Goal: Information Seeking & Learning: Learn about a topic

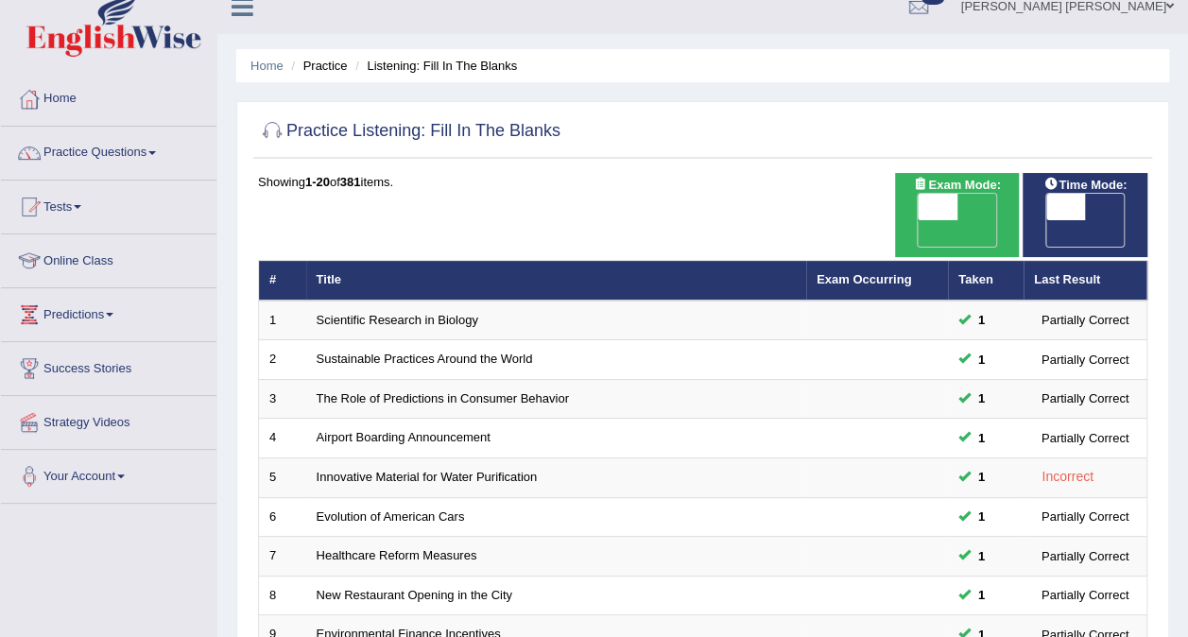
scroll to position [23, 0]
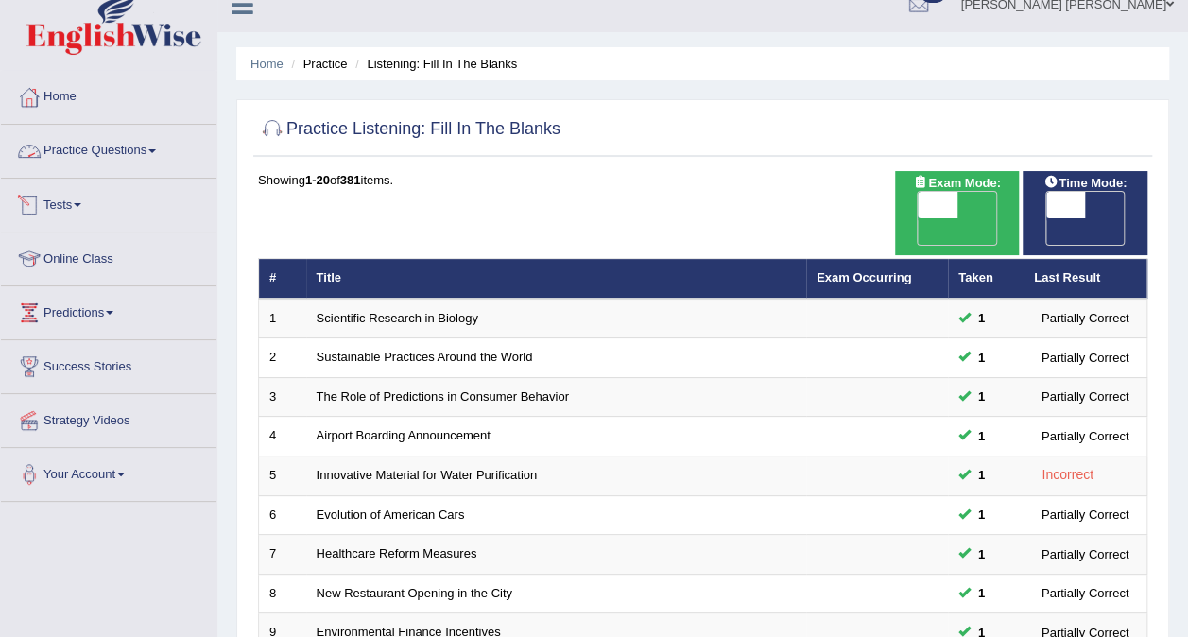
click at [95, 143] on link "Practice Questions" at bounding box center [108, 148] width 215 height 47
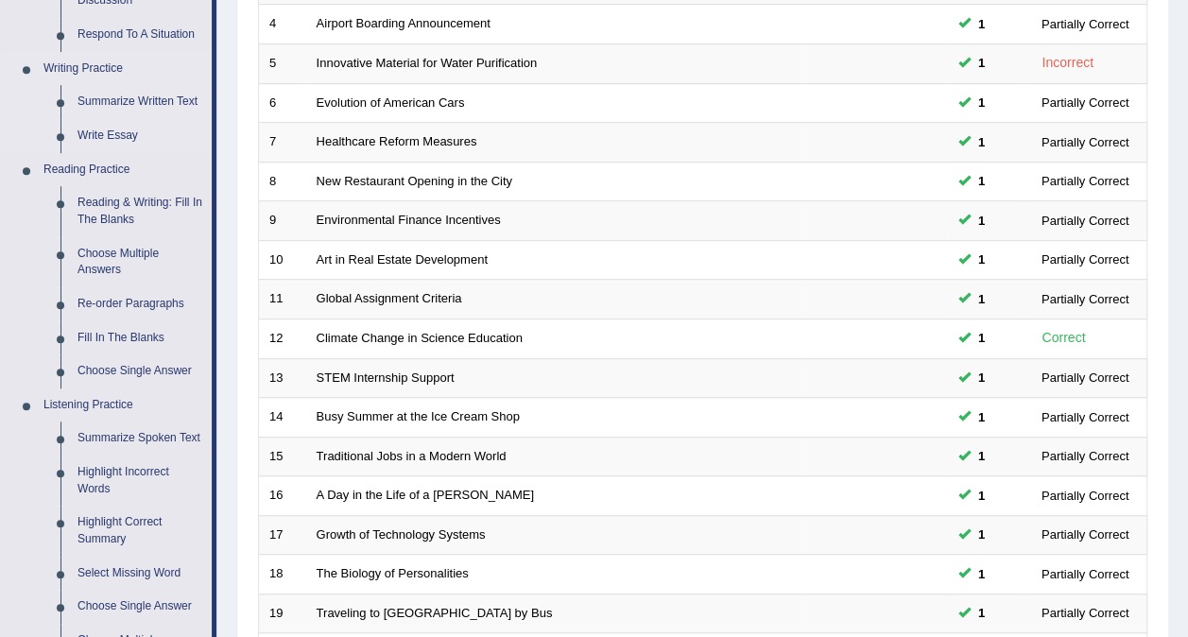
scroll to position [491, 0]
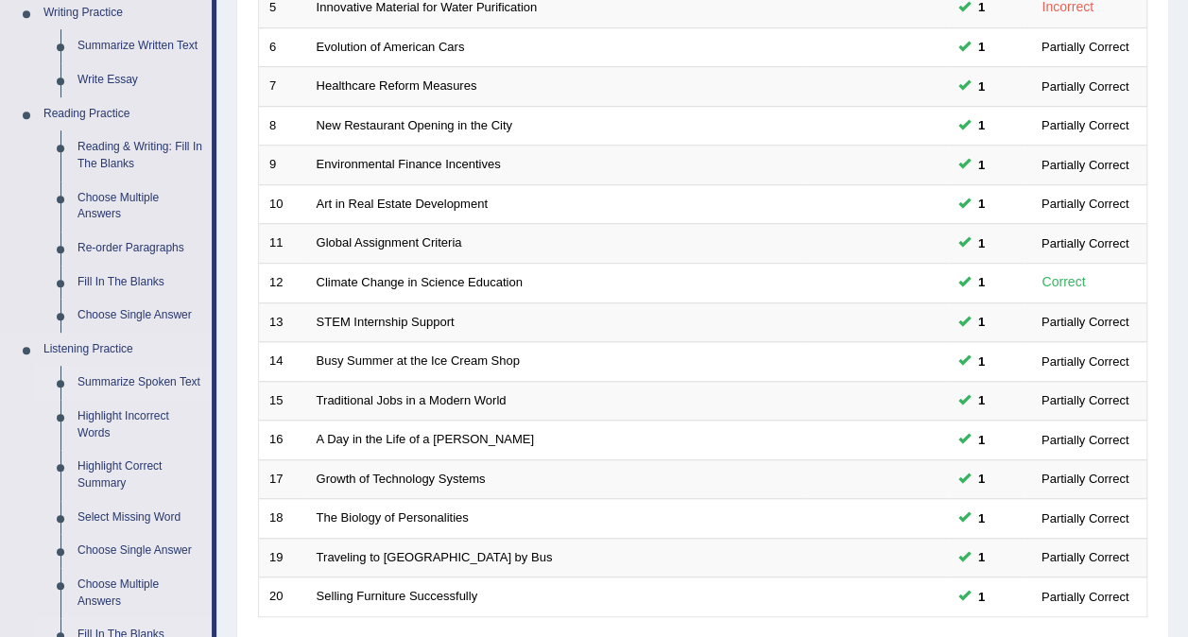
click at [109, 374] on link "Summarize Spoken Text" at bounding box center [140, 383] width 143 height 34
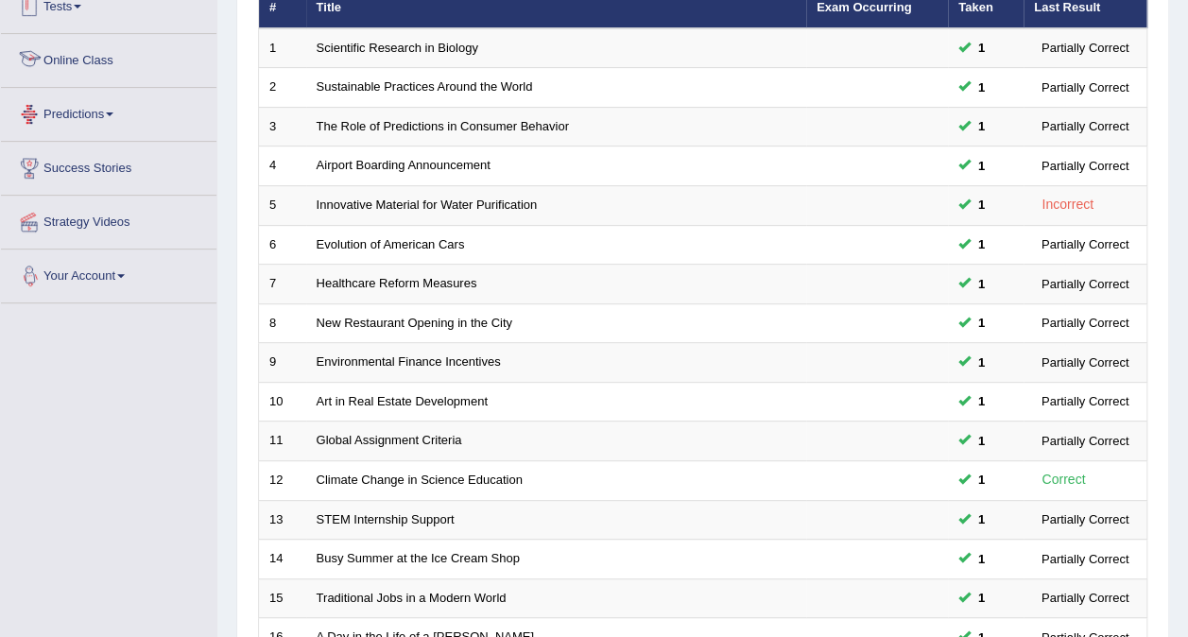
scroll to position [498, 0]
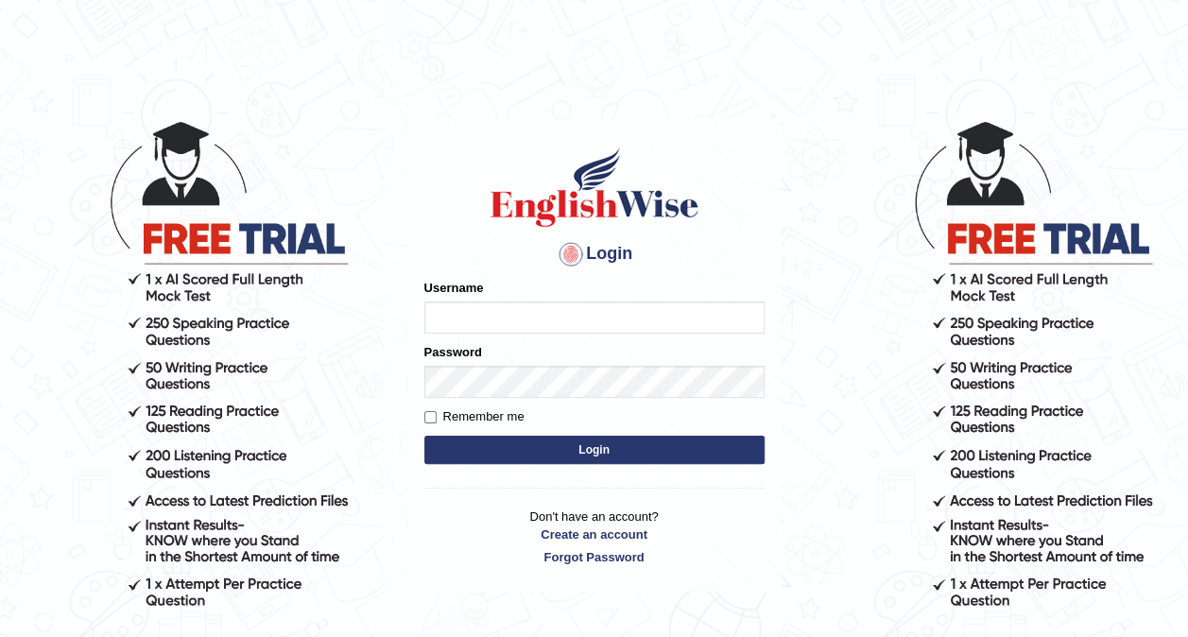
type input "Ellaine_9"
click at [508, 448] on button "Login" at bounding box center [594, 450] width 340 height 28
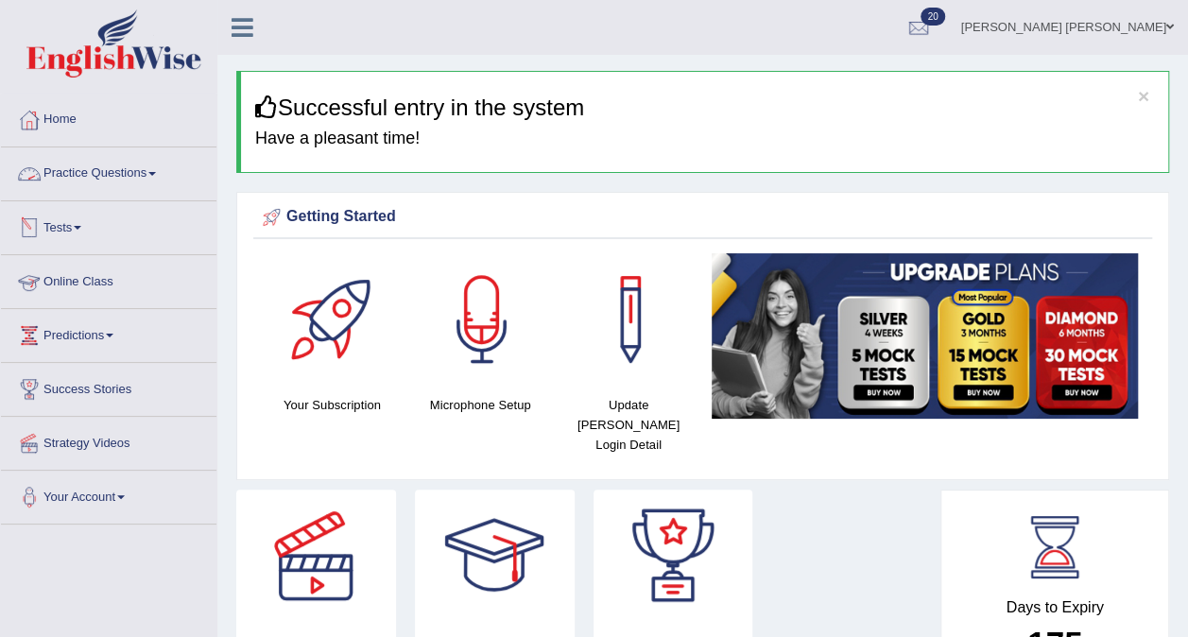
click at [142, 180] on link "Practice Questions" at bounding box center [108, 170] width 215 height 47
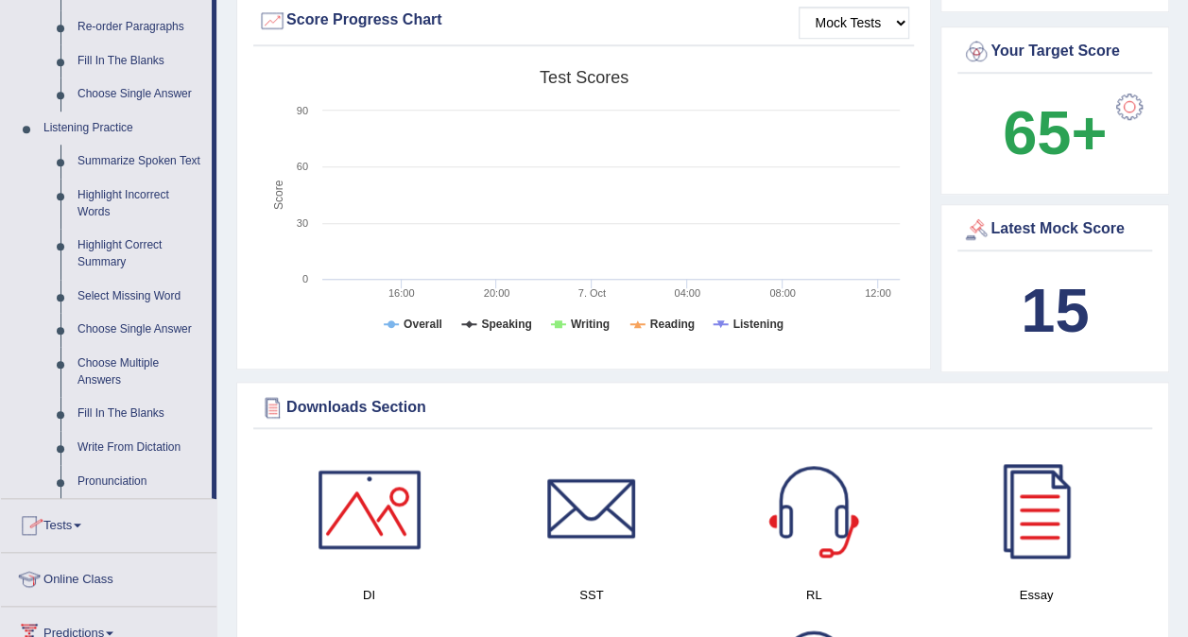
scroll to position [707, 0]
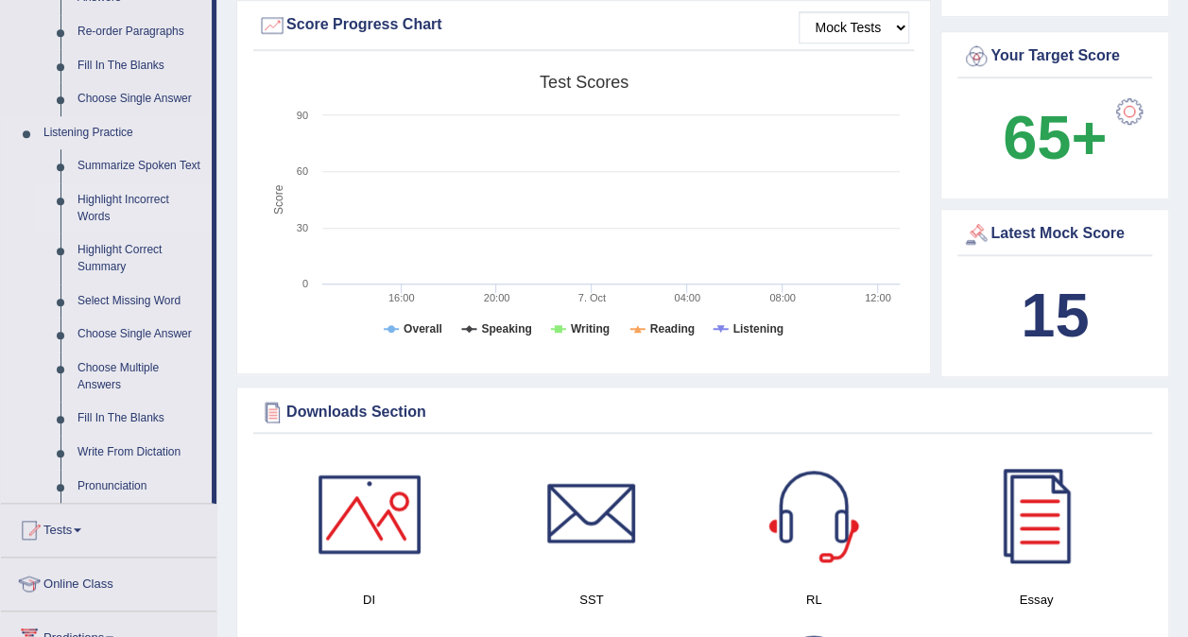
click at [102, 183] on link "Highlight Incorrect Words" at bounding box center [140, 208] width 143 height 50
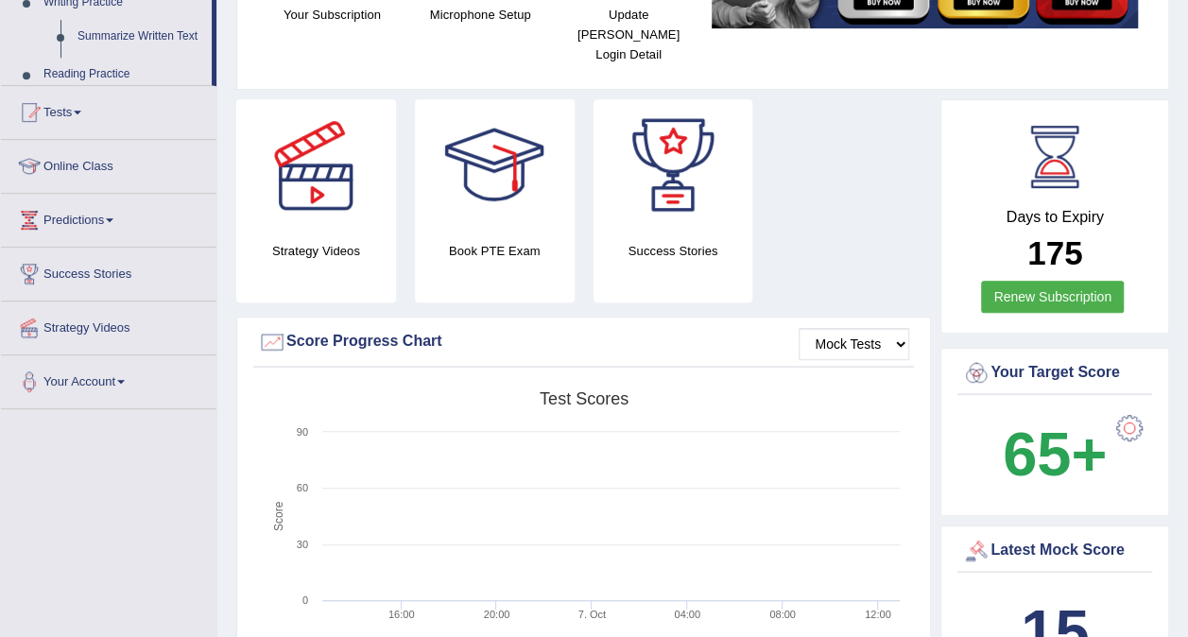
scroll to position [603, 0]
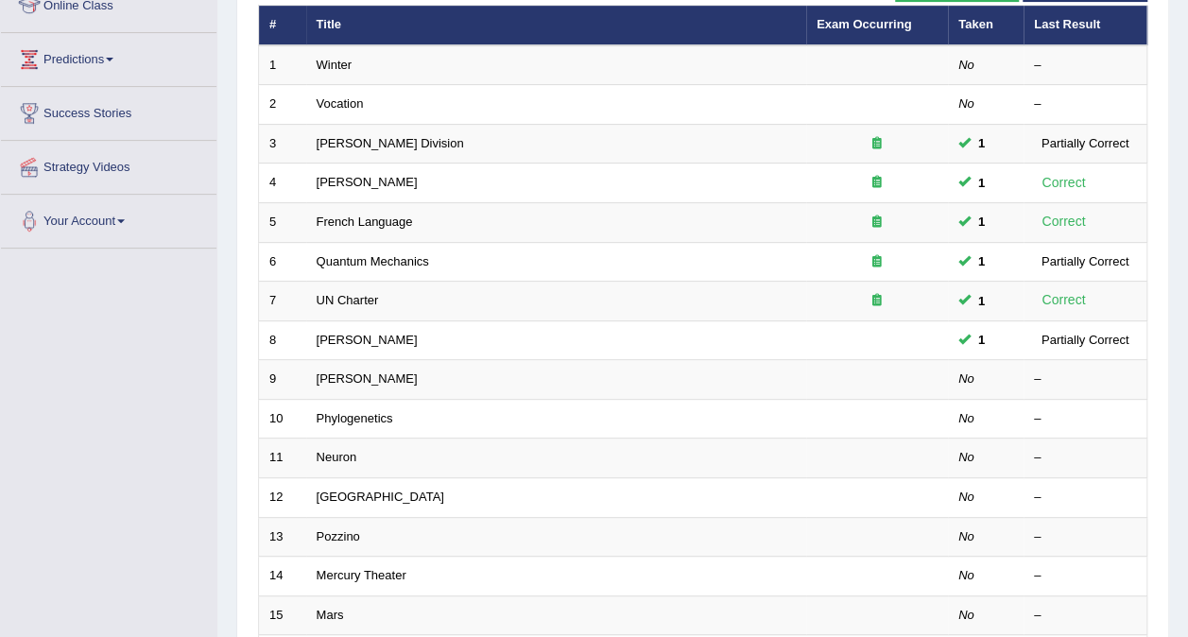
scroll to position [293, 0]
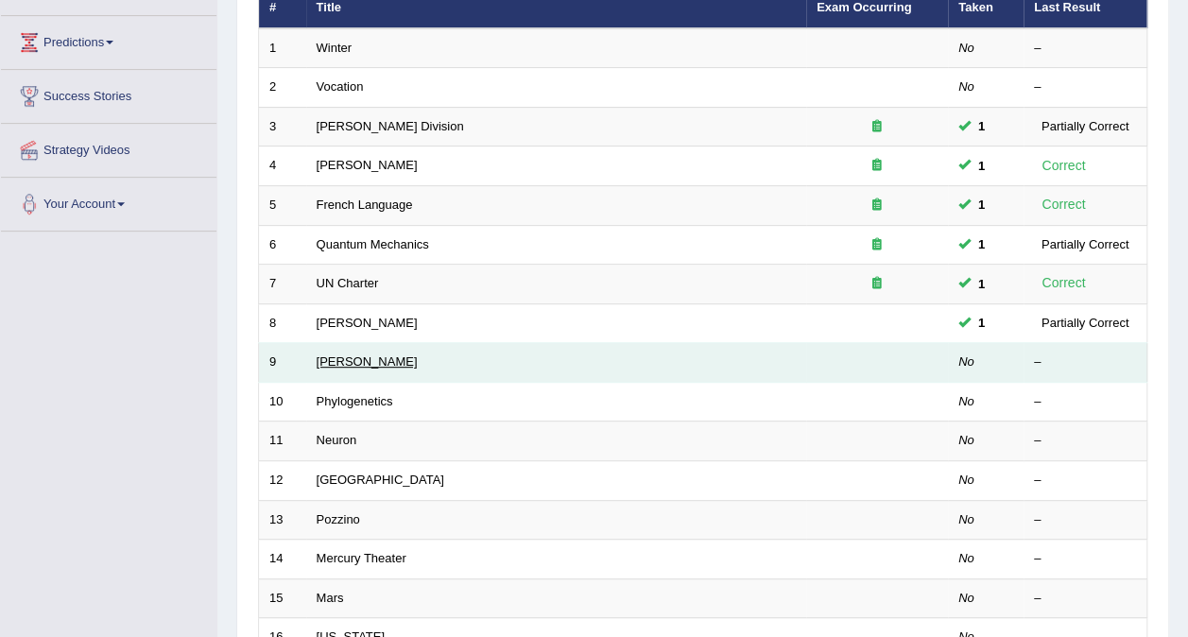
click at [327, 354] on link "Kathleen" at bounding box center [367, 361] width 101 height 14
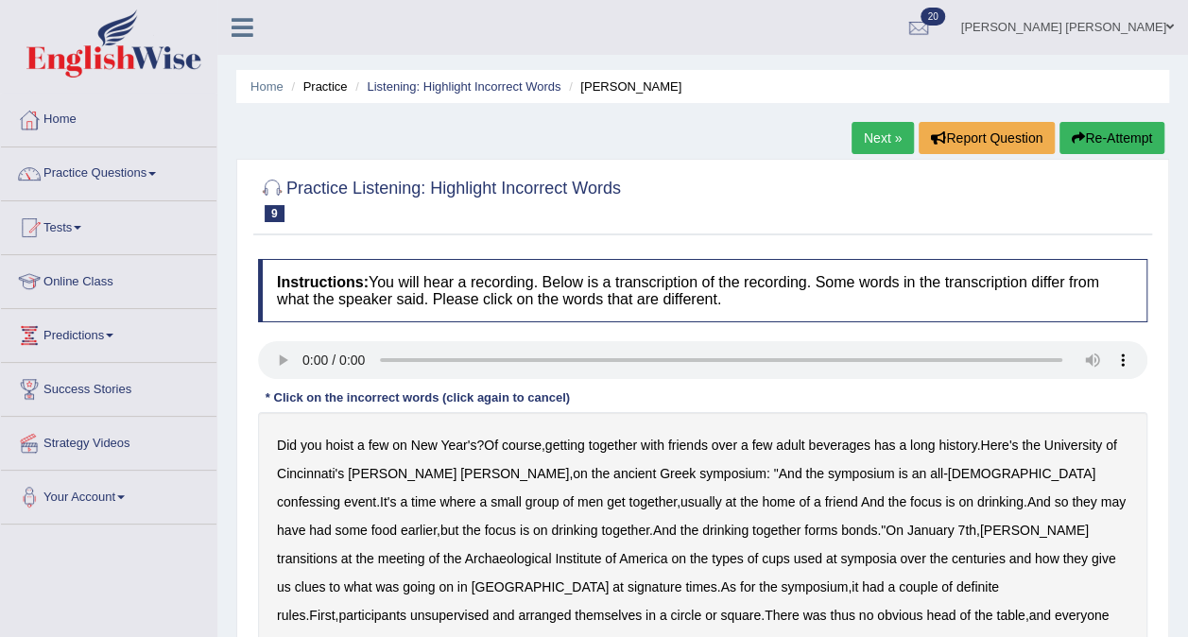
click at [92, 172] on link "Practice Questions" at bounding box center [108, 170] width 215 height 47
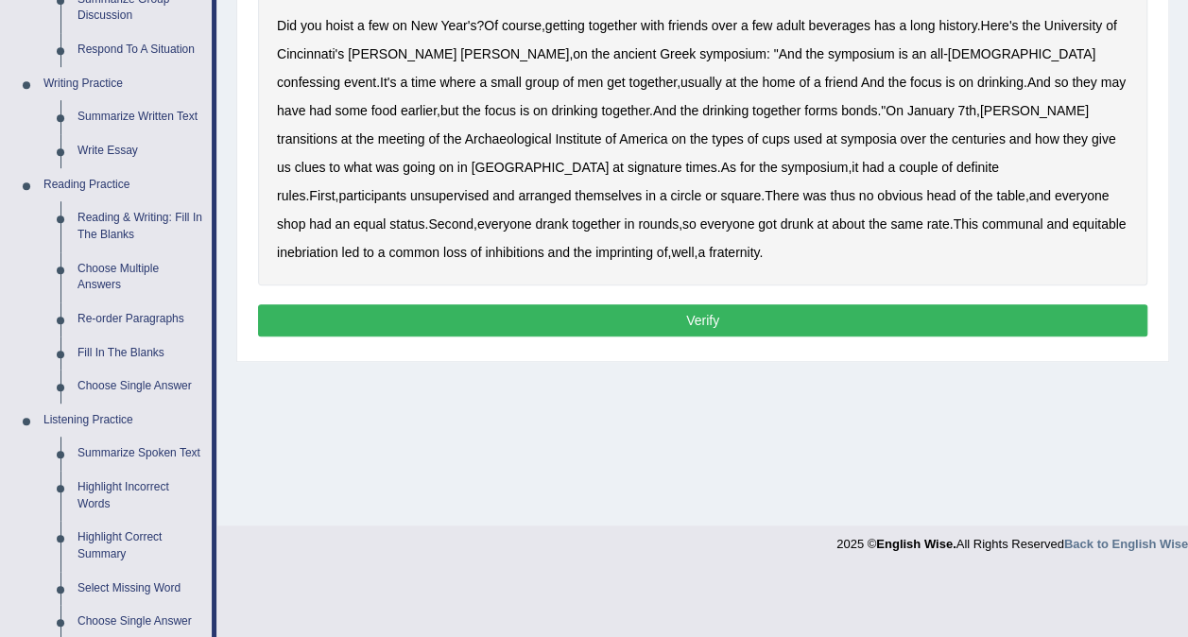
scroll to position [456, 0]
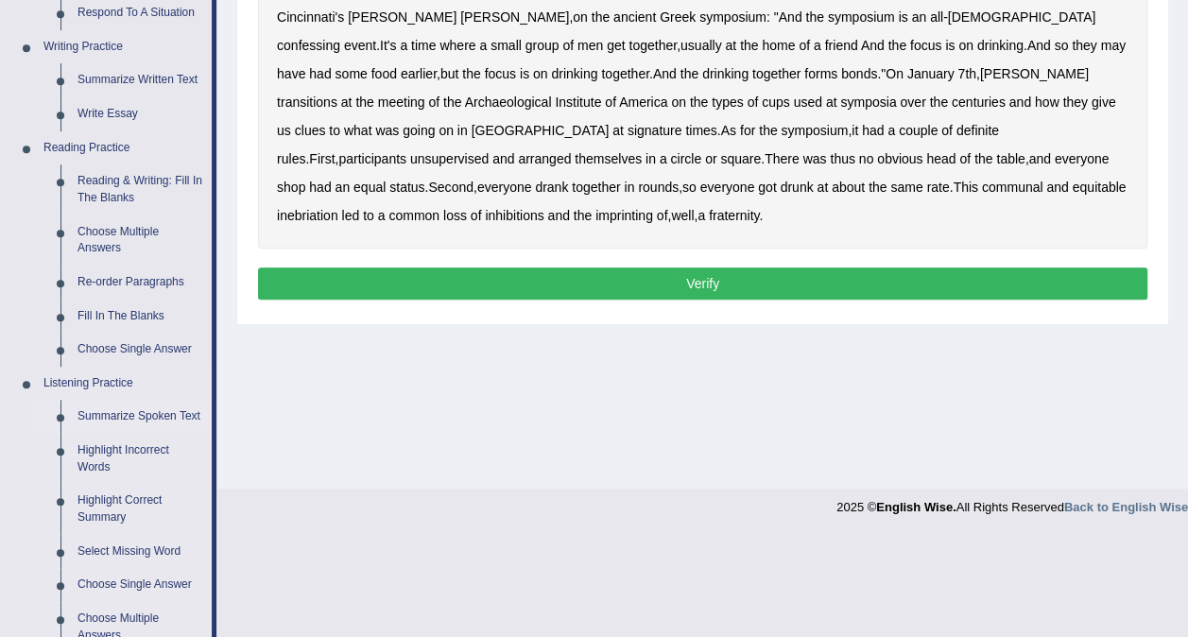
click at [100, 420] on link "Summarize Spoken Text" at bounding box center [140, 417] width 143 height 34
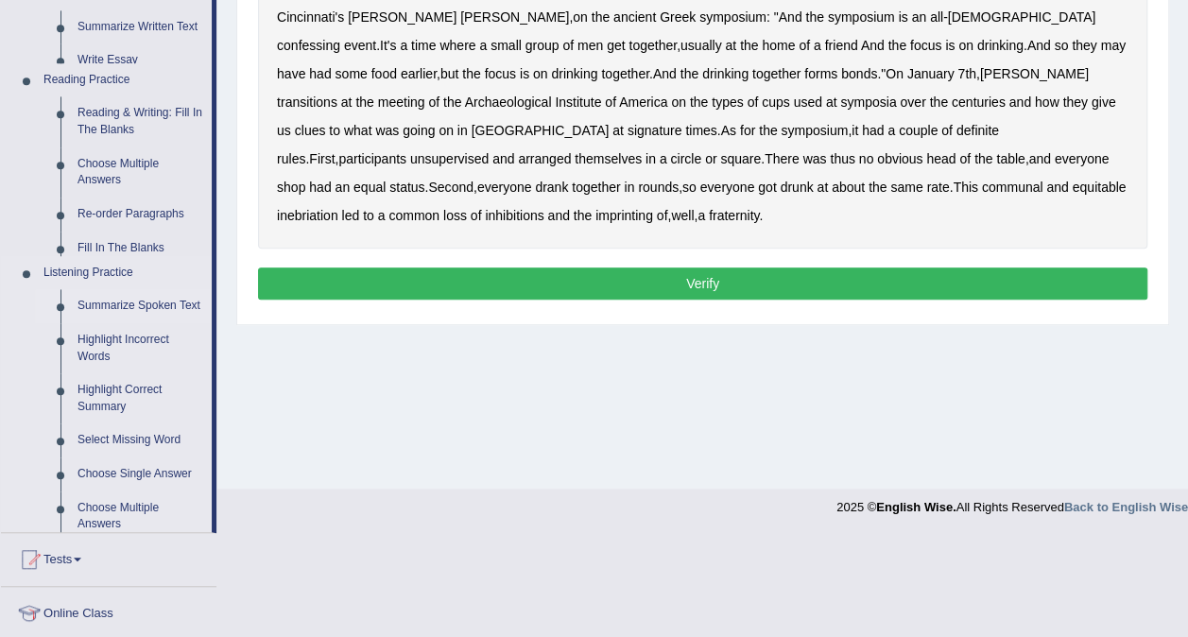
scroll to position [355, 0]
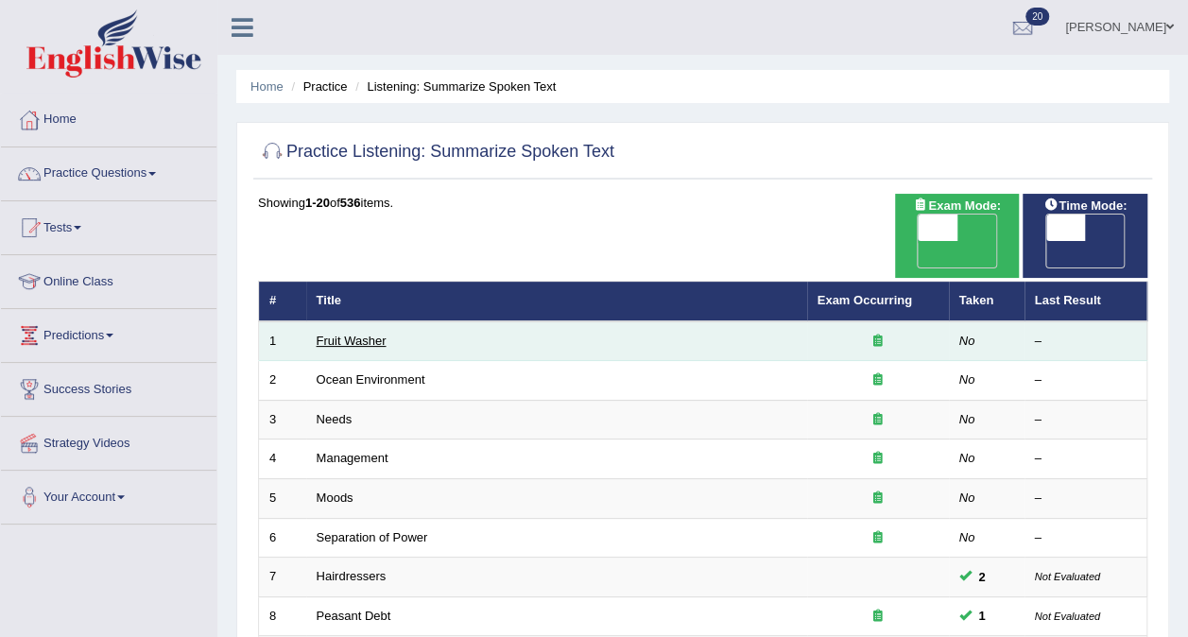
click at [340, 334] on link "Fruit Washer" at bounding box center [352, 341] width 70 height 14
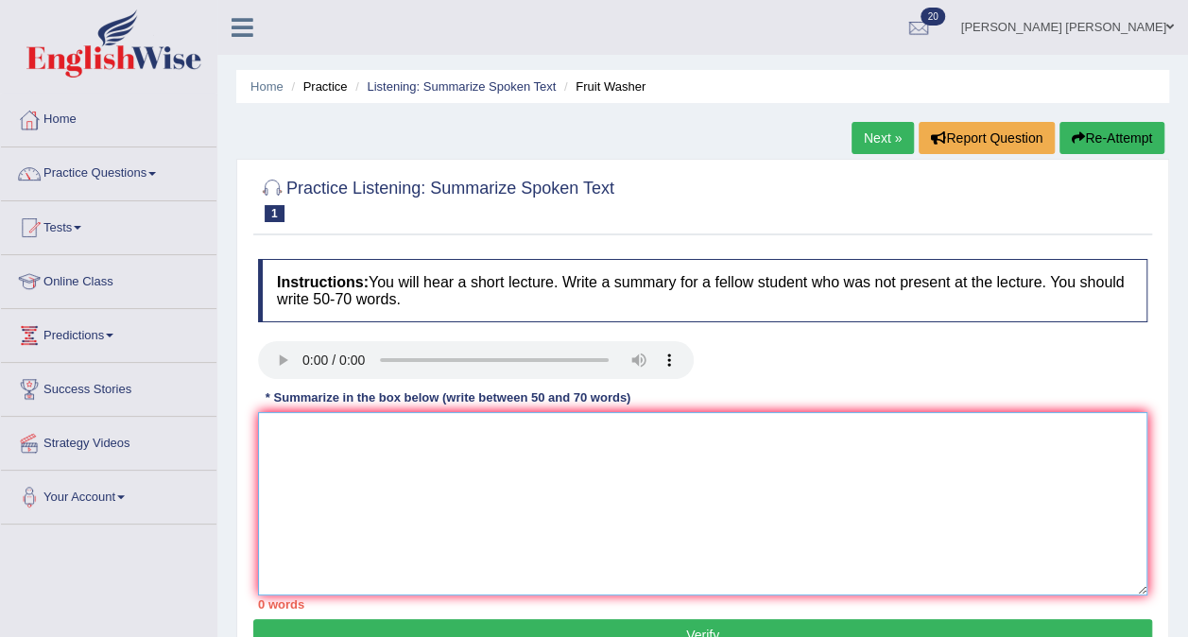
click at [477, 452] on textarea at bounding box center [702, 503] width 889 height 183
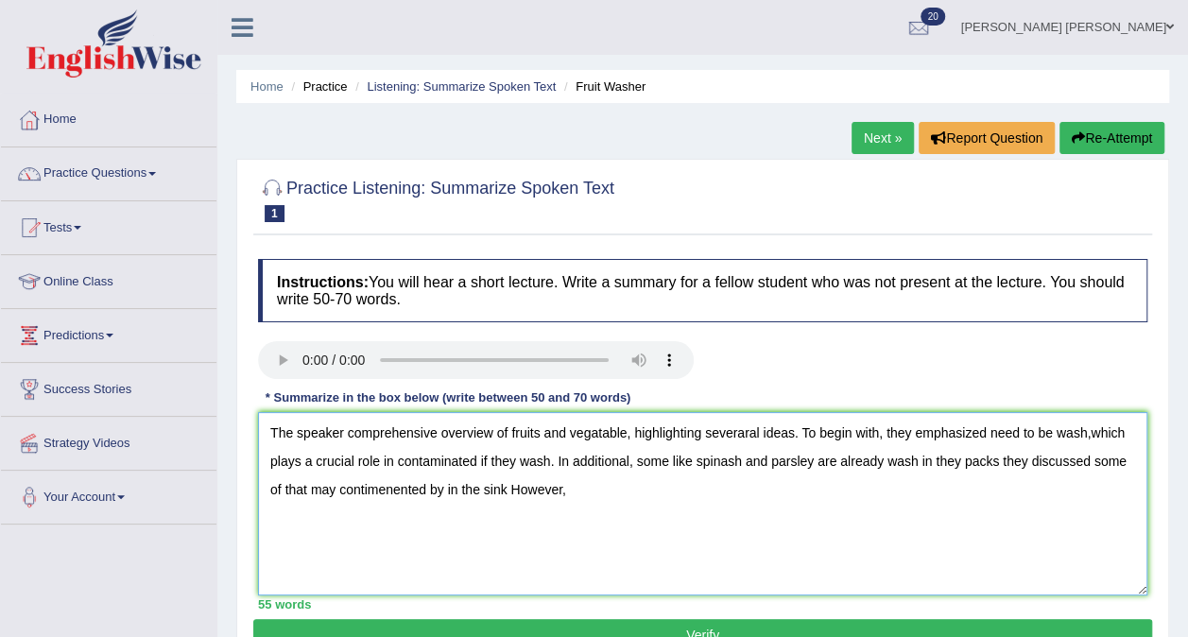
click at [506, 495] on textarea "The speaker comprehensive overview of fruits and vegatable, highlighting severa…" at bounding box center [702, 503] width 889 height 183
click at [603, 485] on textarea "The speaker comprehensive overview of fruits and vegatable, highlighting severa…" at bounding box center [702, 503] width 889 height 183
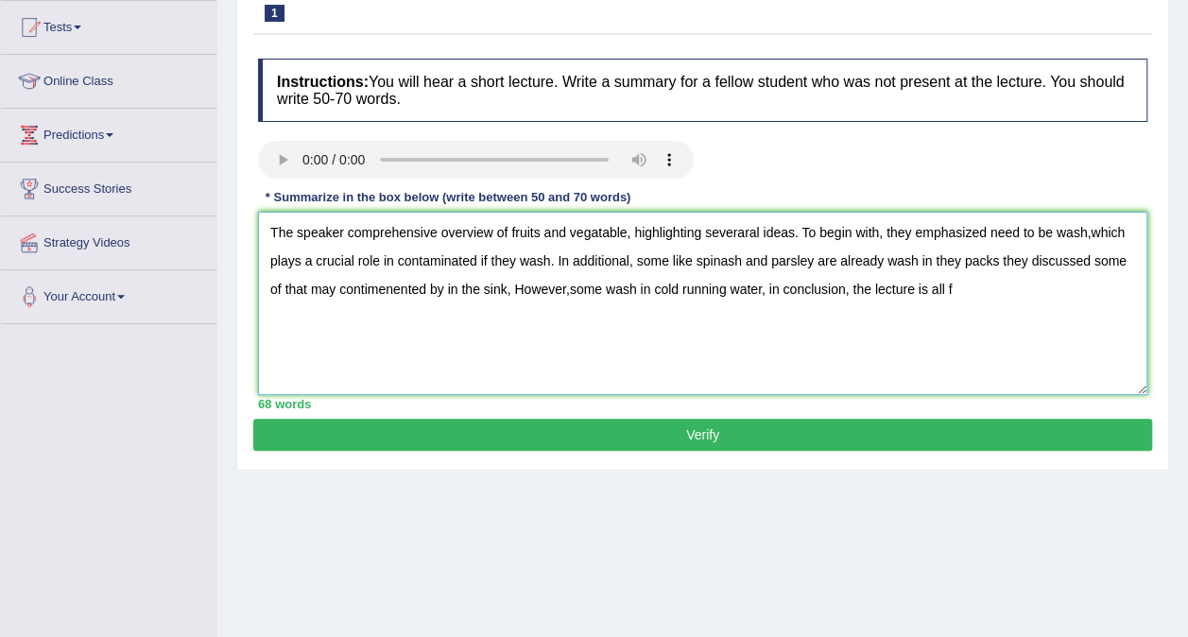
scroll to position [202, 0]
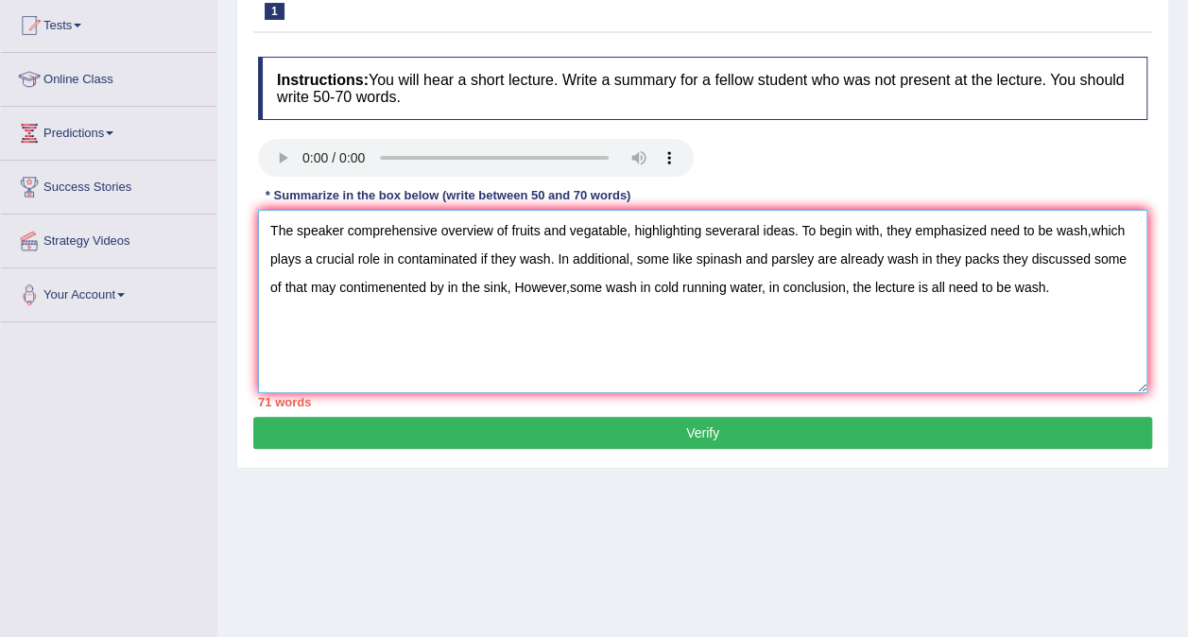
click at [601, 287] on textarea "The speaker comprehensive overview of fruits and vegatable, highlighting severa…" at bounding box center [702, 301] width 889 height 183
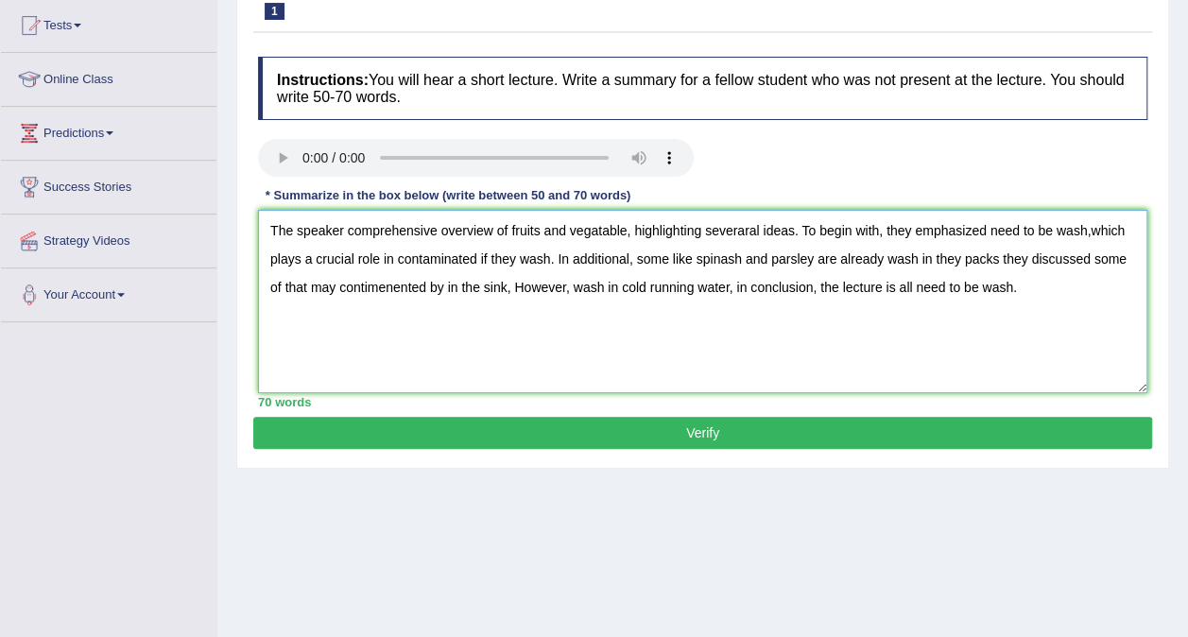
type textarea "The speaker comprehensive overview of fruits and vegatable, highlighting severa…"
click at [647, 437] on button "Verify" at bounding box center [702, 433] width 899 height 32
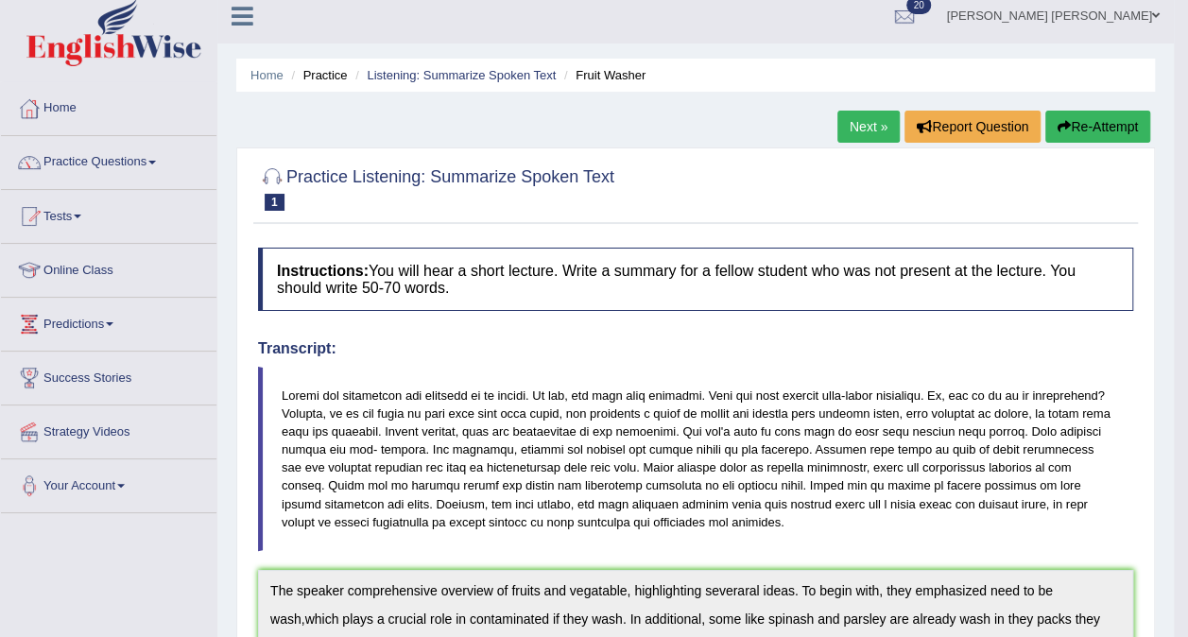
scroll to position [0, 0]
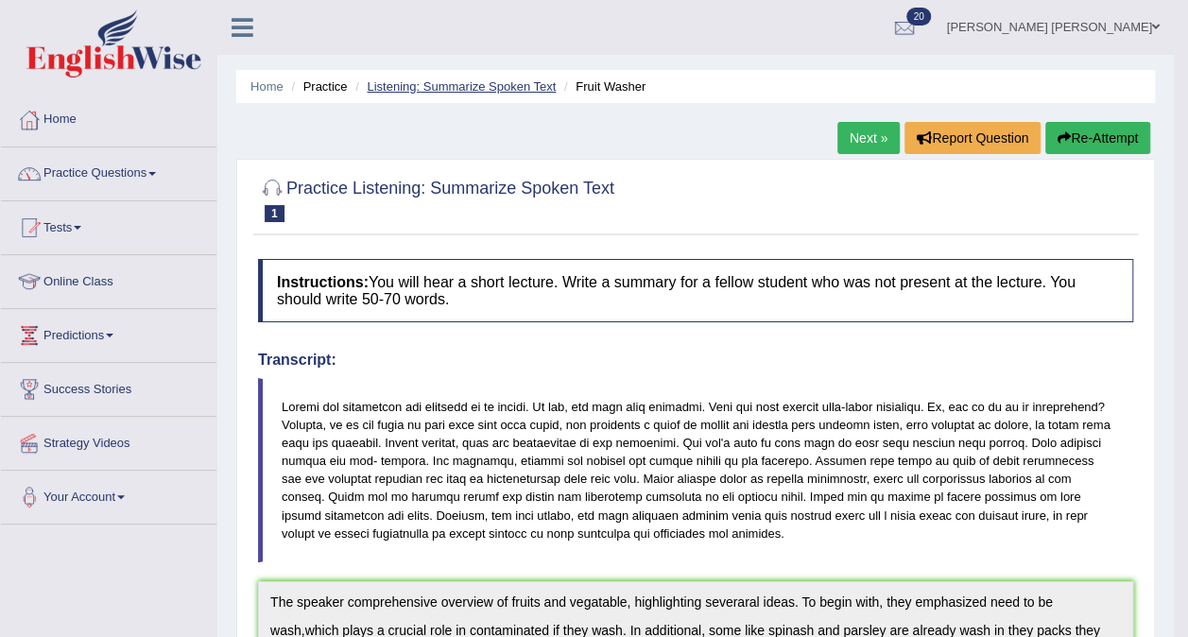
click at [475, 92] on link "Listening: Summarize Spoken Text" at bounding box center [461, 86] width 189 height 14
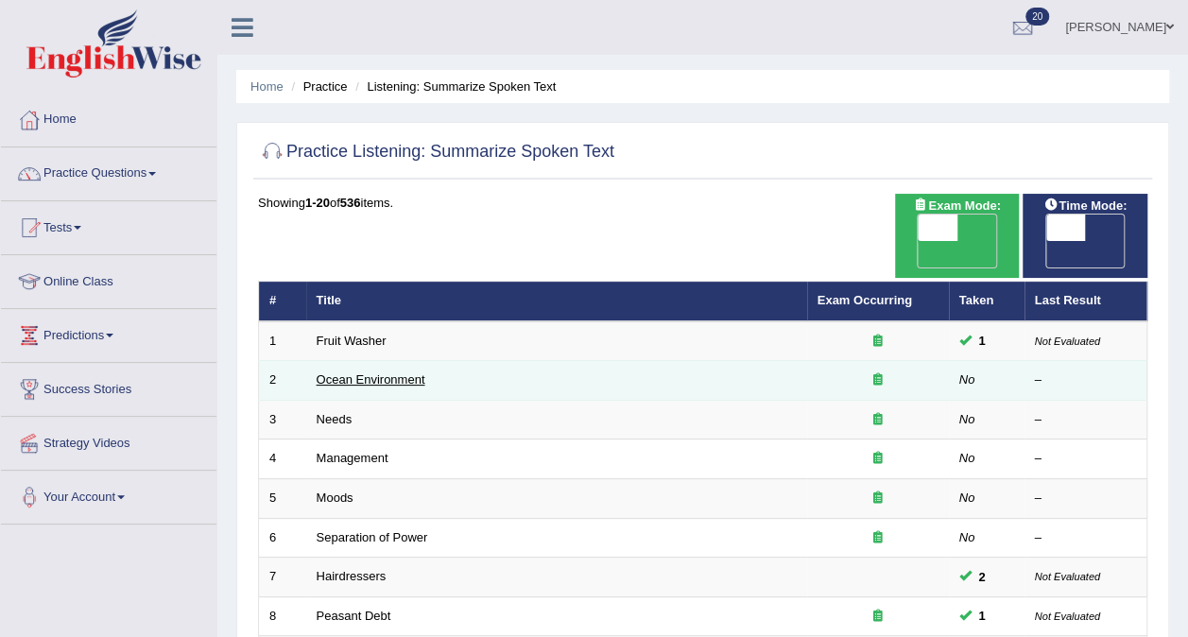
click at [346, 372] on link "Ocean Environment" at bounding box center [371, 379] width 109 height 14
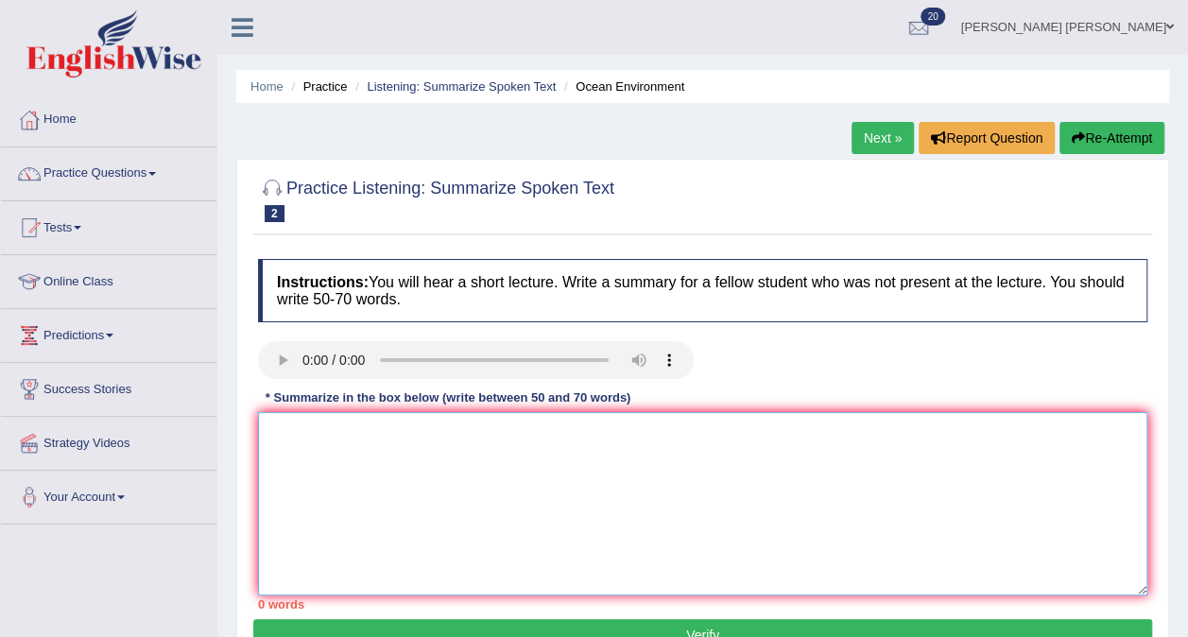
click at [289, 474] on textarea at bounding box center [702, 503] width 889 height 183
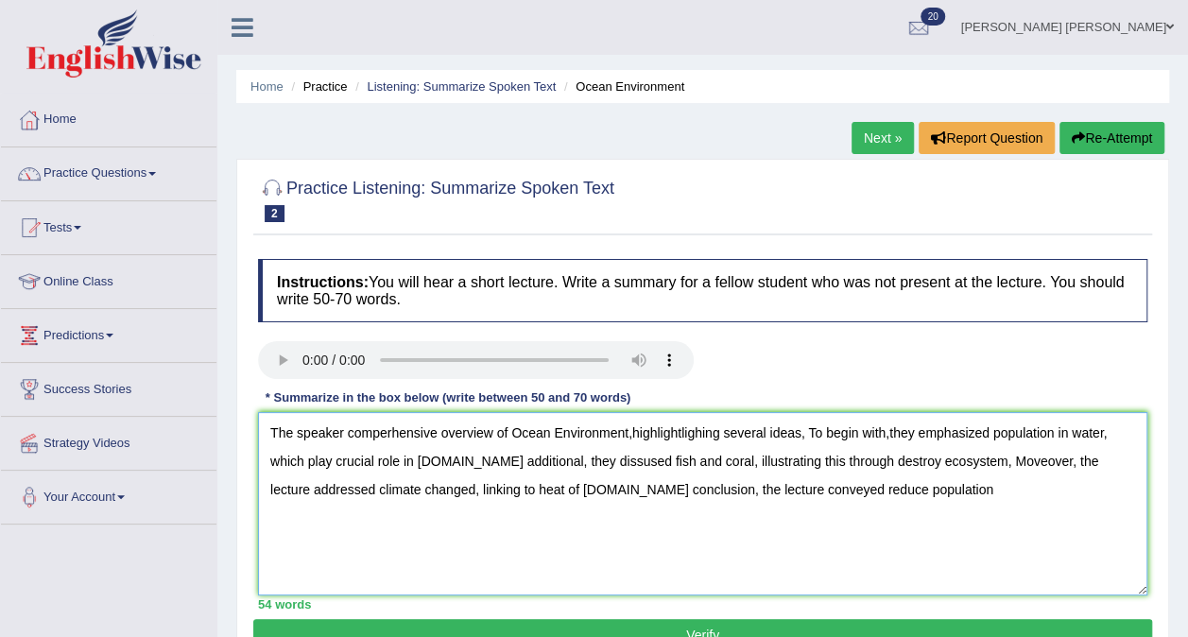
click at [714, 433] on textarea "The speaker comperhensive overview of Ocean Environment,highlightlighing severa…" at bounding box center [702, 503] width 889 height 183
click at [693, 464] on textarea "The speaker comperhensive overview of Ocean Environment,highlighting several id…" at bounding box center [702, 503] width 889 height 183
click at [1035, 491] on textarea "The speaker comperhensive overview of Ocean Environment,highlighting several id…" at bounding box center [702, 503] width 889 height 183
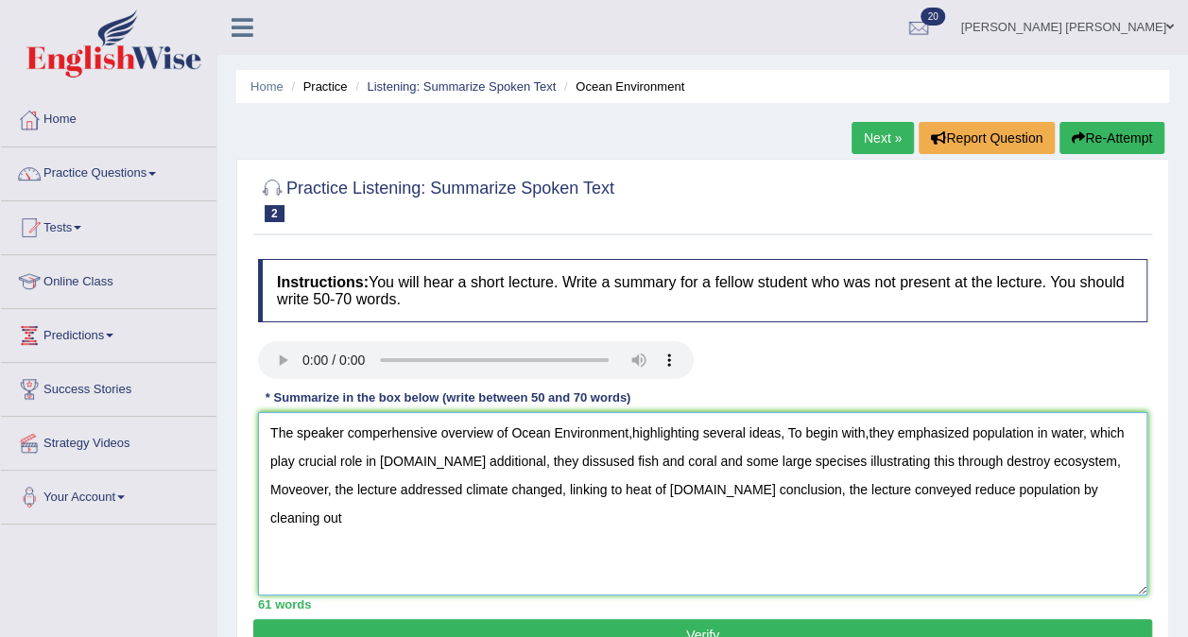
click at [1056, 559] on textarea "The speaker comperhensive overview of Ocean Environment,highlighting several id…" at bounding box center [702, 503] width 889 height 183
click at [1127, 484] on textarea "The speaker comperhensive overview of Ocean Environment,highlighting several id…" at bounding box center [702, 503] width 889 height 183
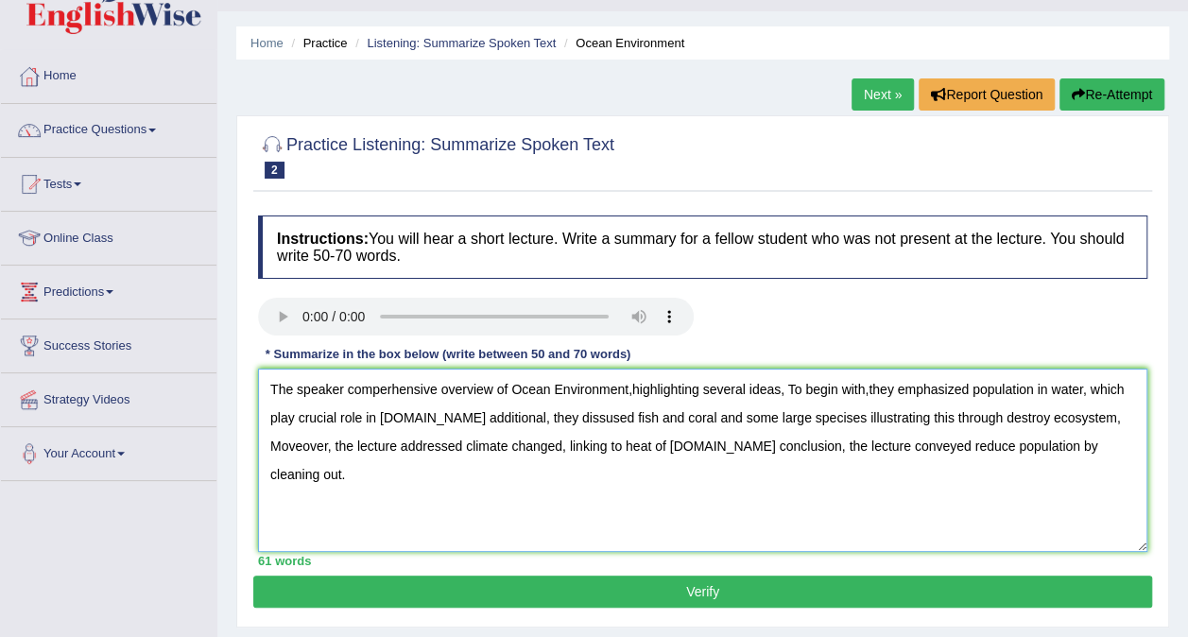
scroll to position [113, 0]
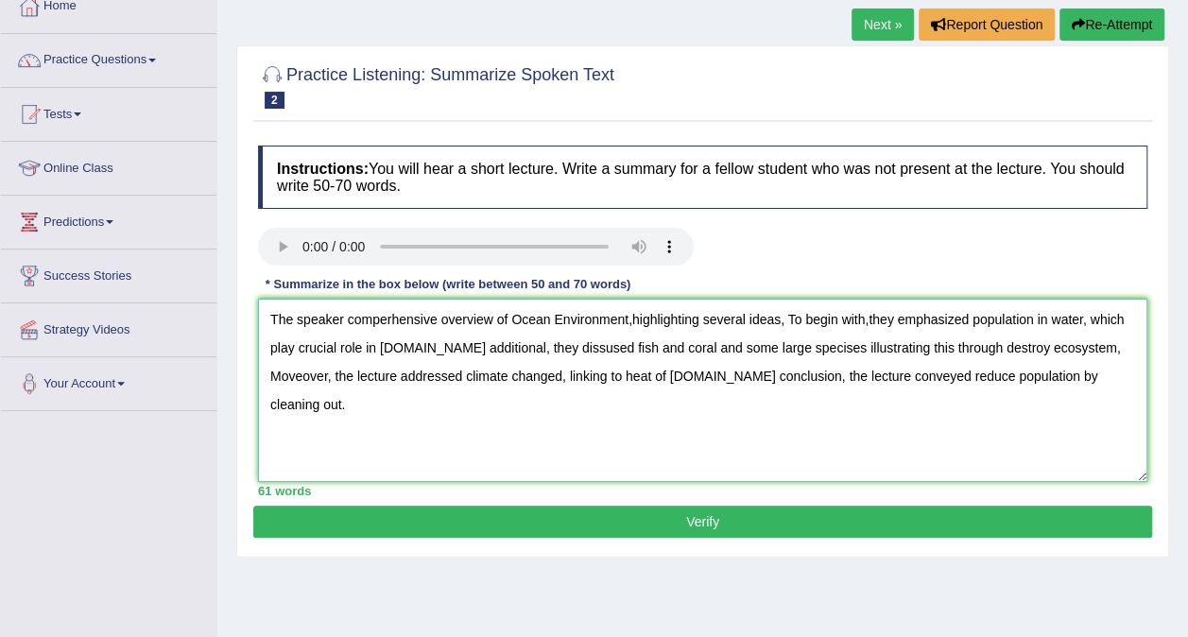
type textarea "The speaker comperhensive overview of Ocean Environment,highlighting several id…"
click at [869, 525] on button "Verify" at bounding box center [702, 522] width 899 height 32
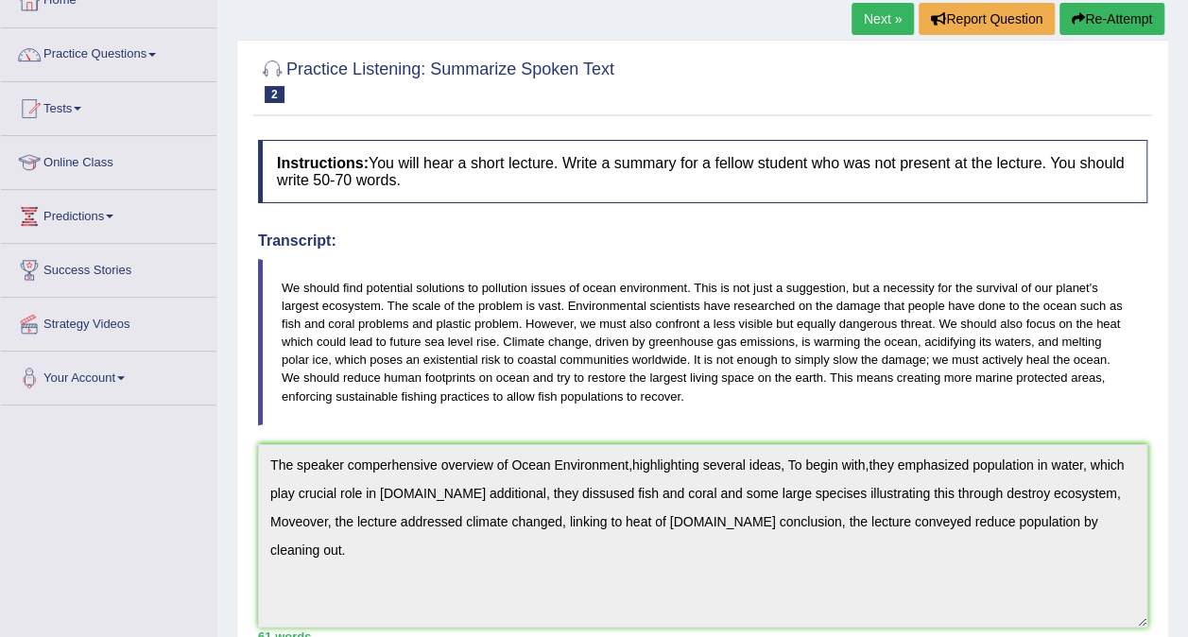
scroll to position [0, 0]
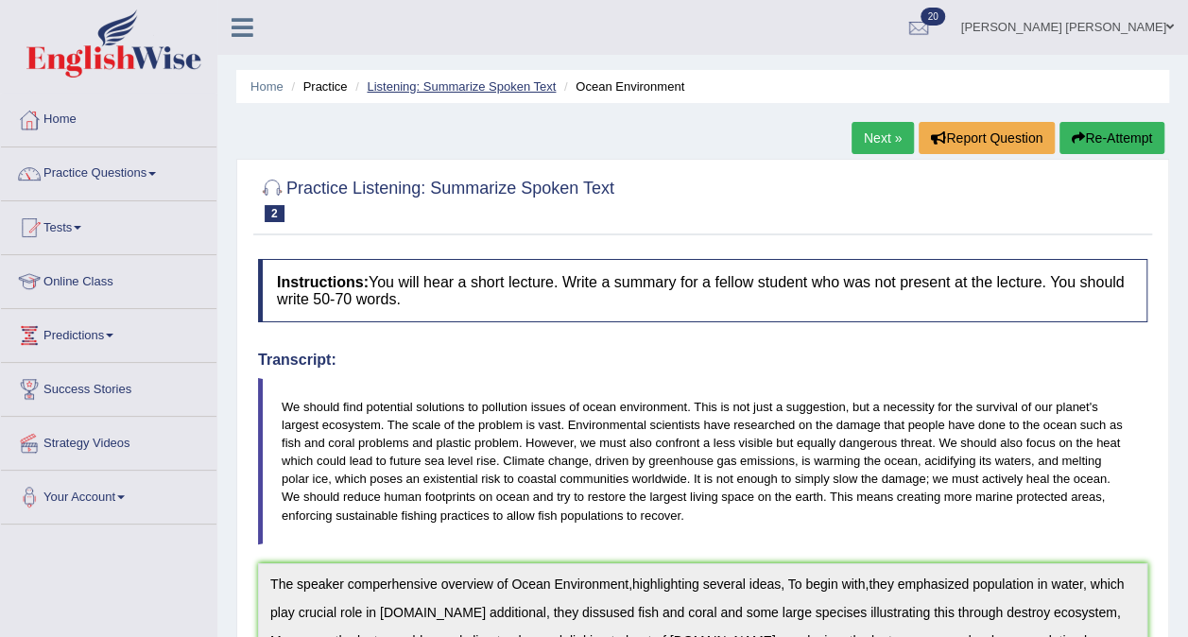
click at [514, 87] on link "Listening: Summarize Spoken Text" at bounding box center [461, 86] width 189 height 14
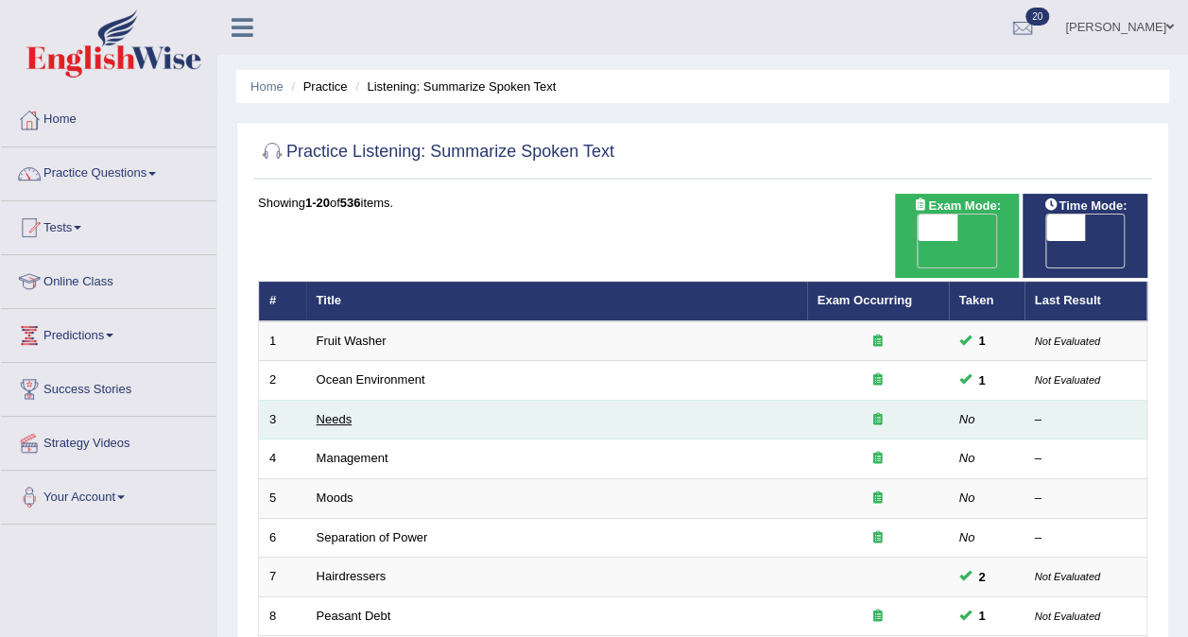
click at [336, 412] on link "Needs" at bounding box center [335, 419] width 36 height 14
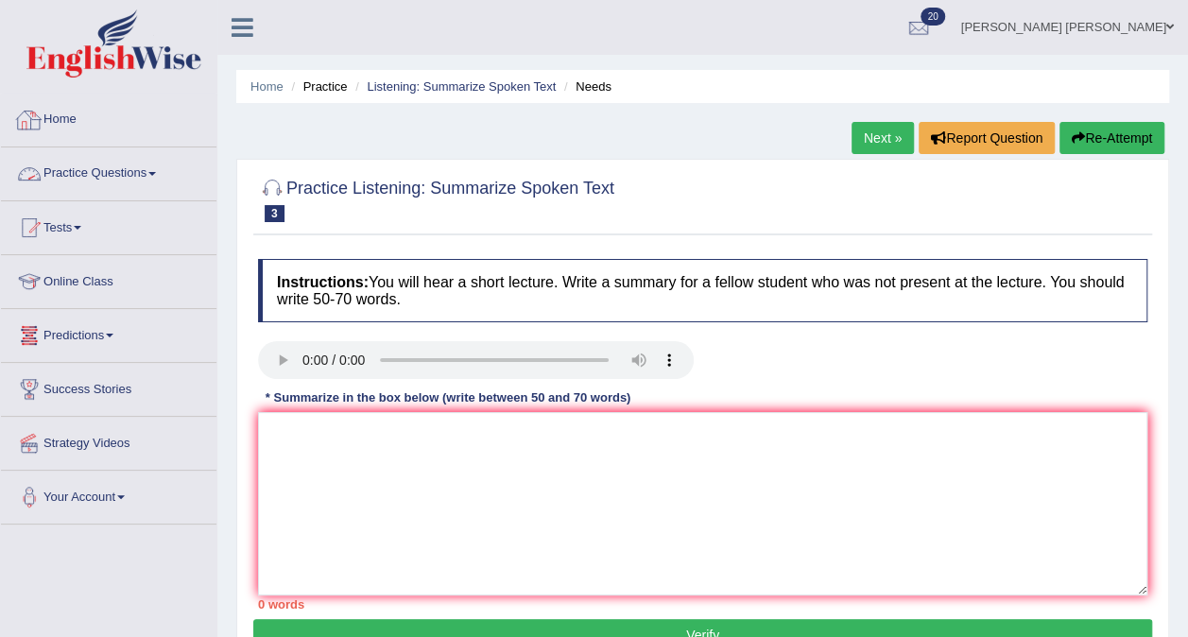
click at [77, 115] on link "Home" at bounding box center [108, 117] width 215 height 47
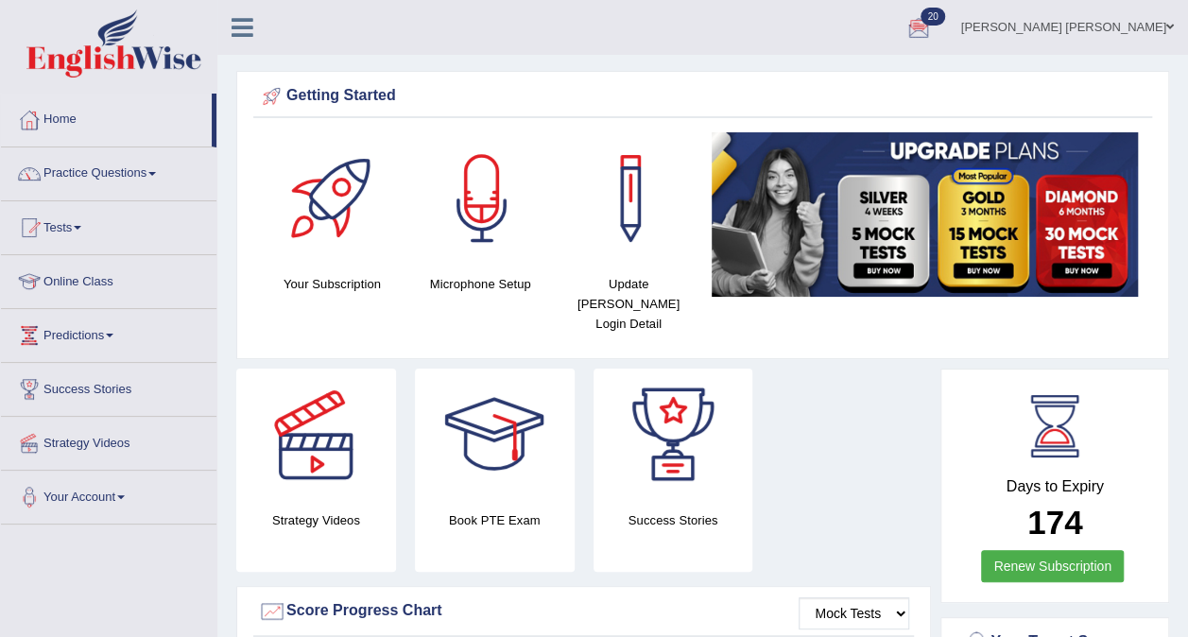
click at [933, 42] on div at bounding box center [918, 28] width 28 height 28
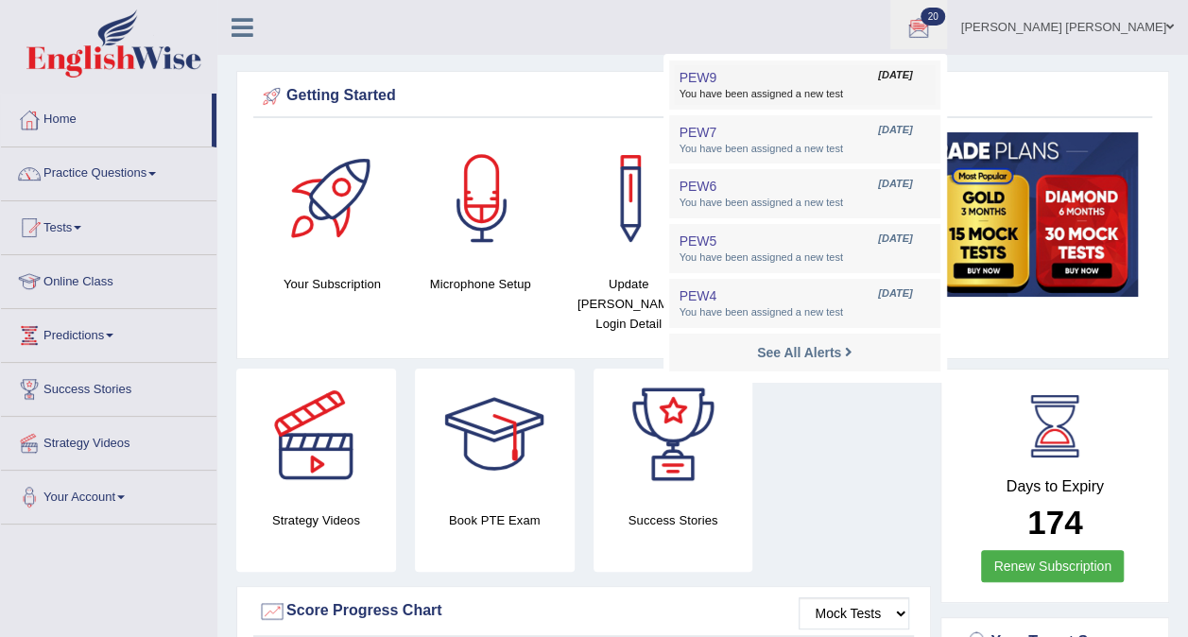
click at [891, 87] on span "You have been assigned a new test" at bounding box center [804, 94] width 251 height 15
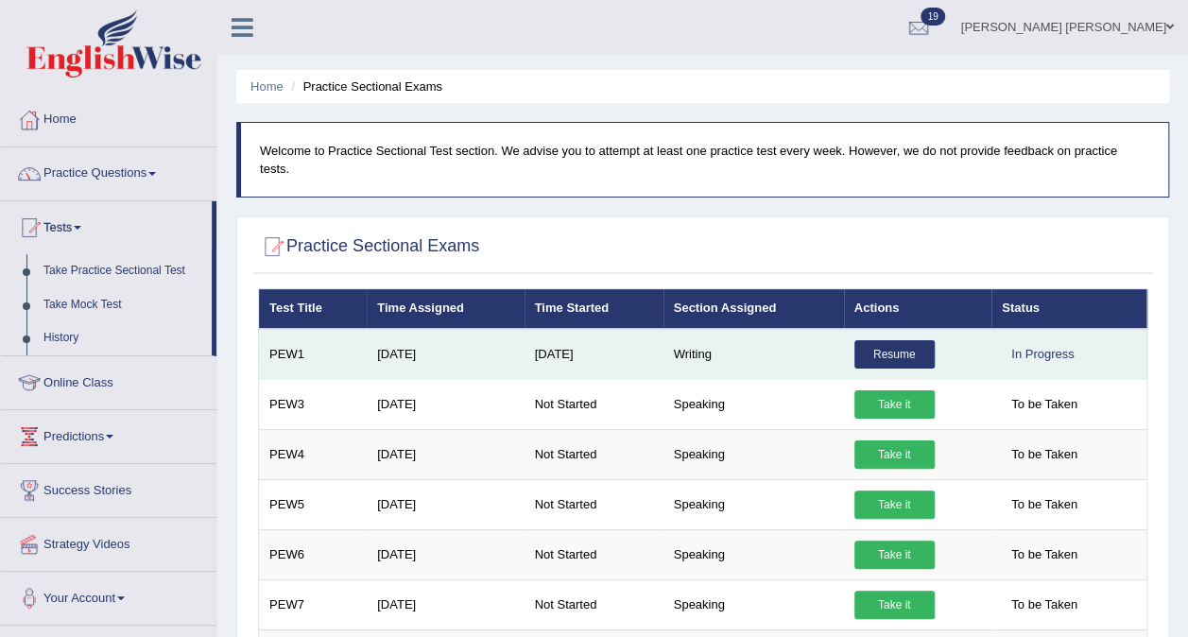
click at [871, 340] on link "Resume" at bounding box center [894, 354] width 80 height 28
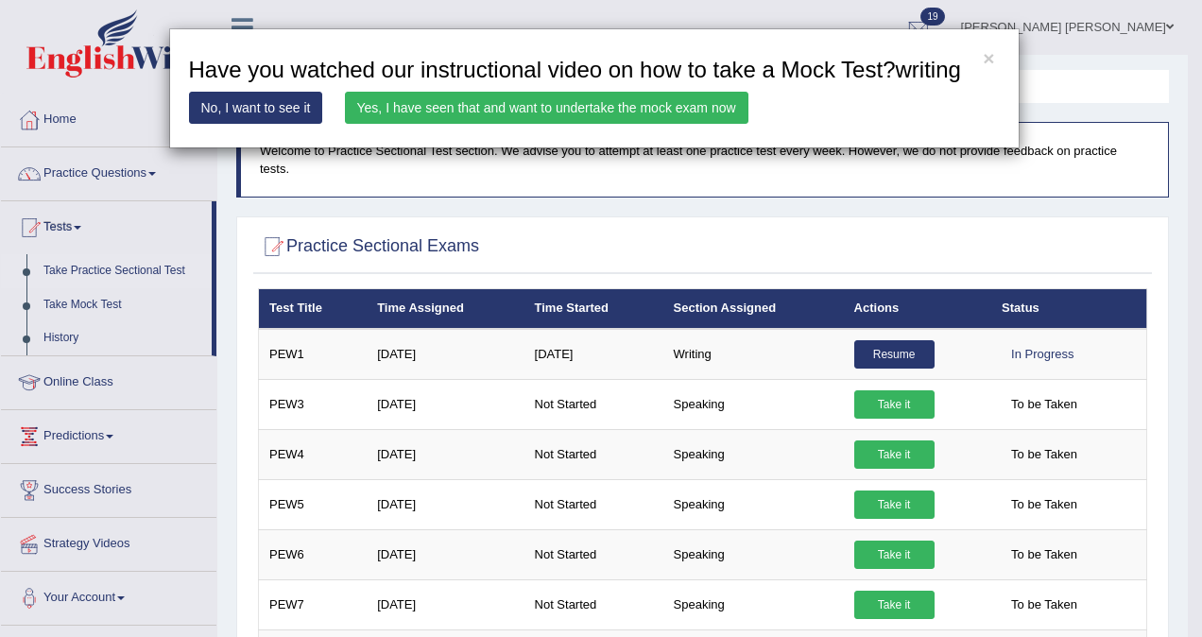
click at [633, 107] on link "Yes, I have seen that and want to undertake the mock exam now" at bounding box center [547, 108] width 404 height 32
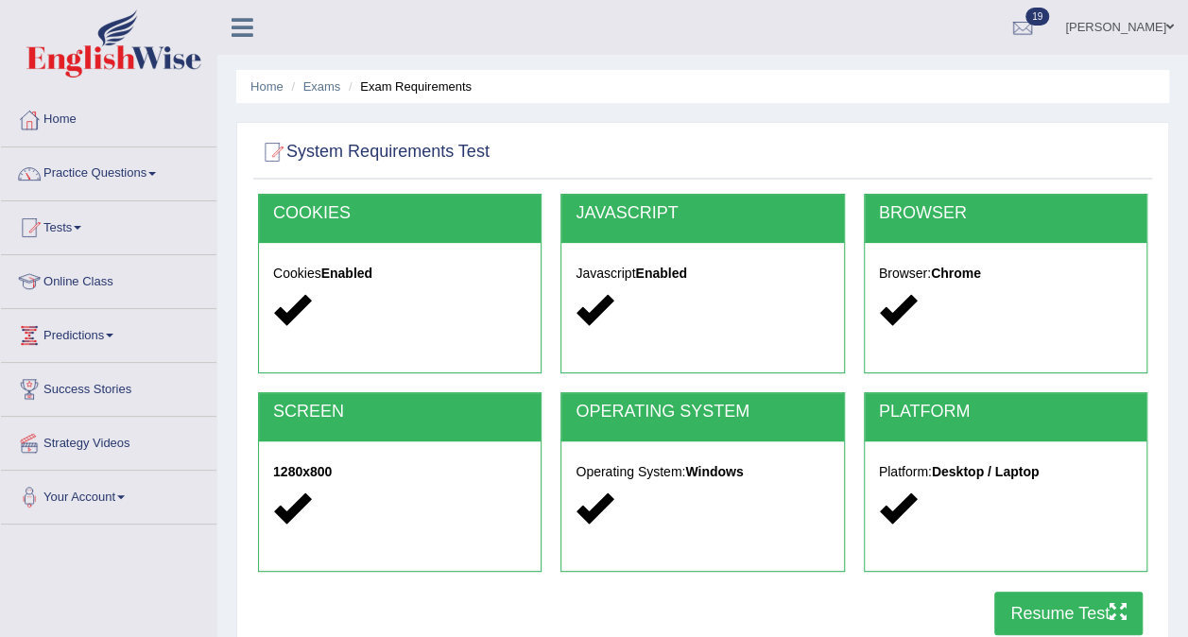
click at [1057, 603] on button "Resume Test" at bounding box center [1068, 613] width 148 height 43
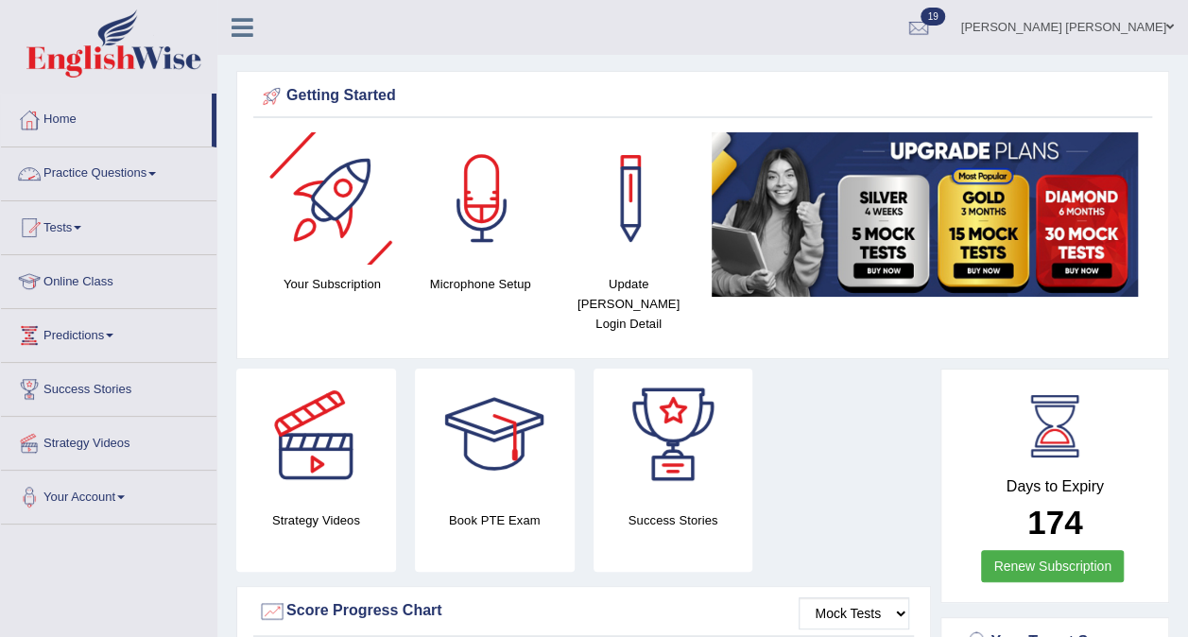
click at [87, 166] on link "Practice Questions" at bounding box center [108, 170] width 215 height 47
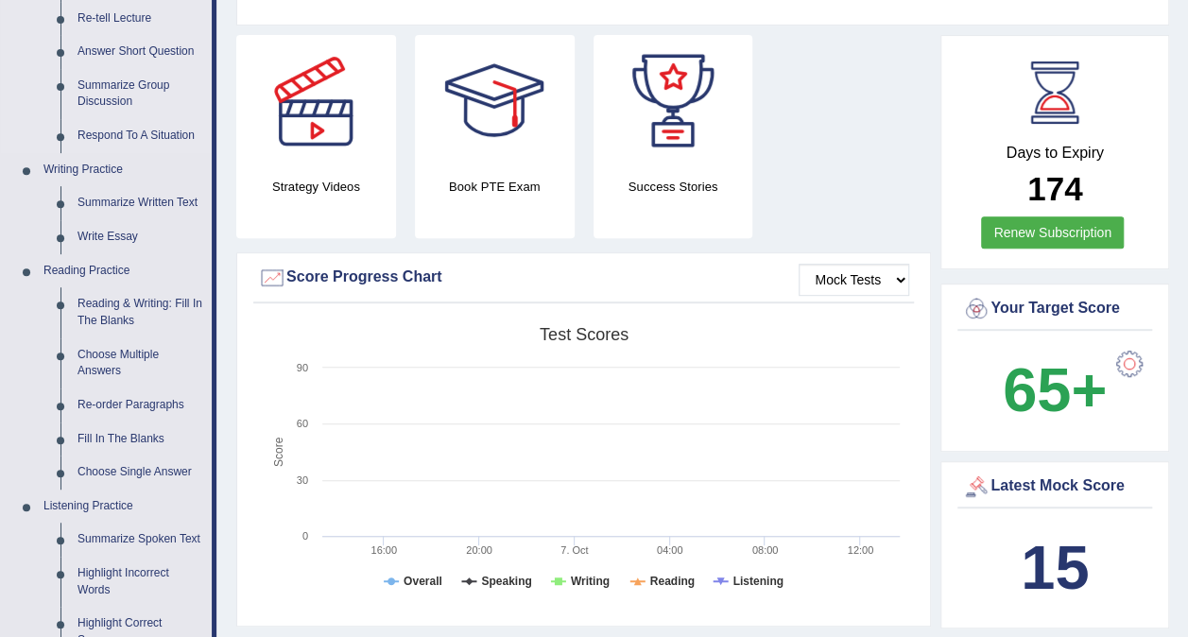
scroll to position [387, 0]
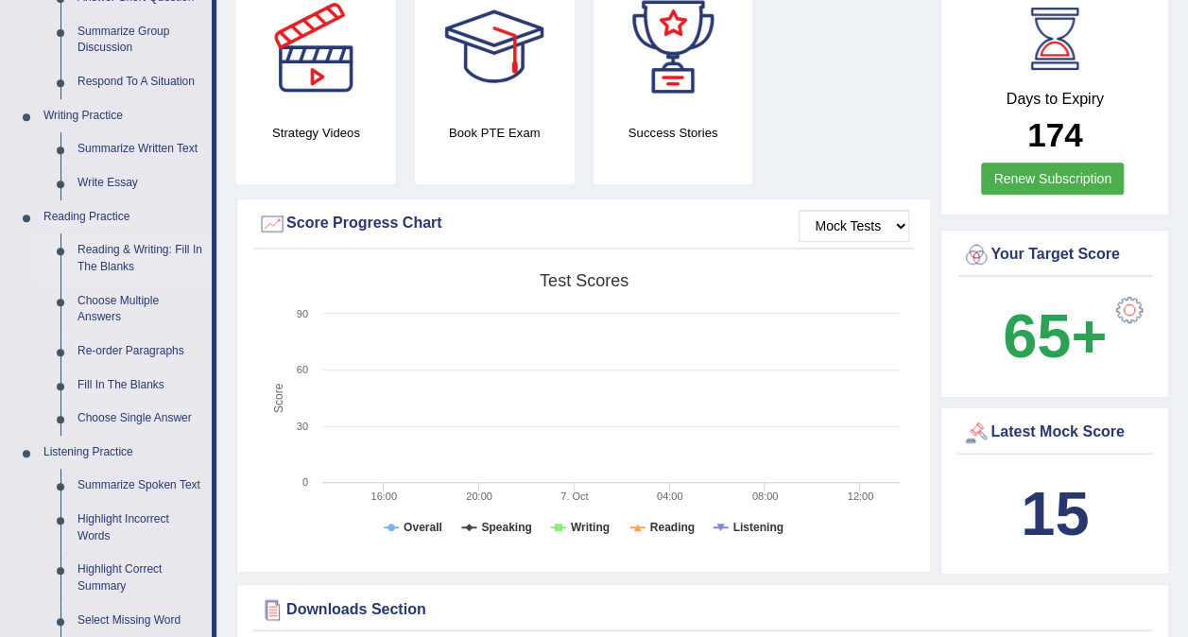
click at [110, 256] on link "Reading & Writing: Fill In The Blanks" at bounding box center [140, 258] width 143 height 50
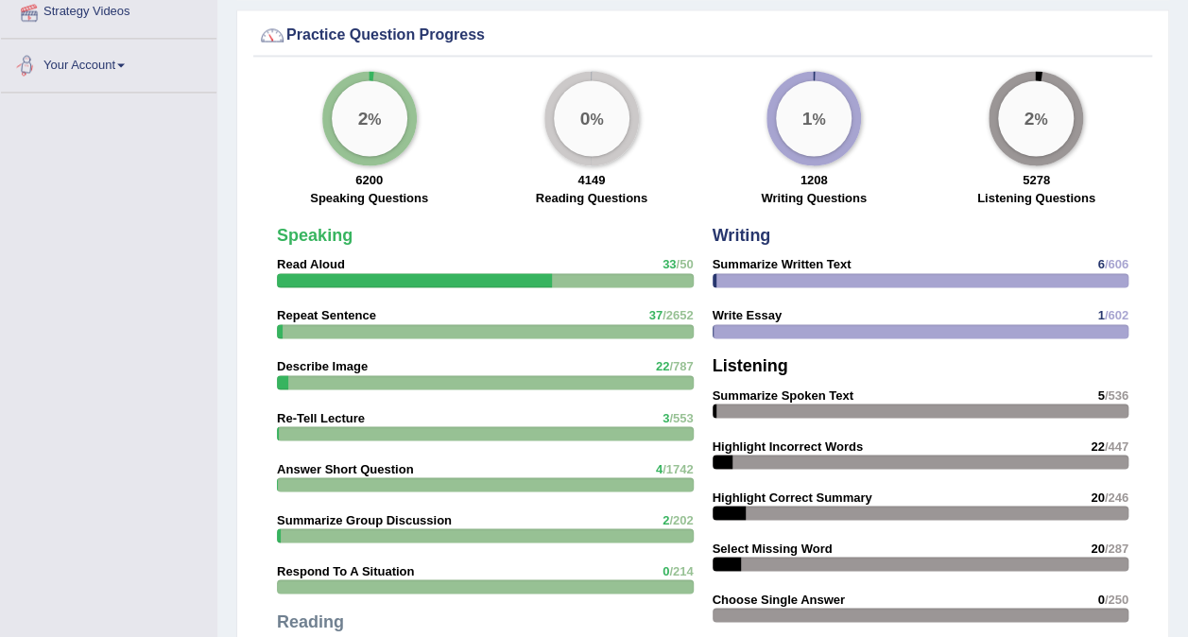
scroll to position [1243, 0]
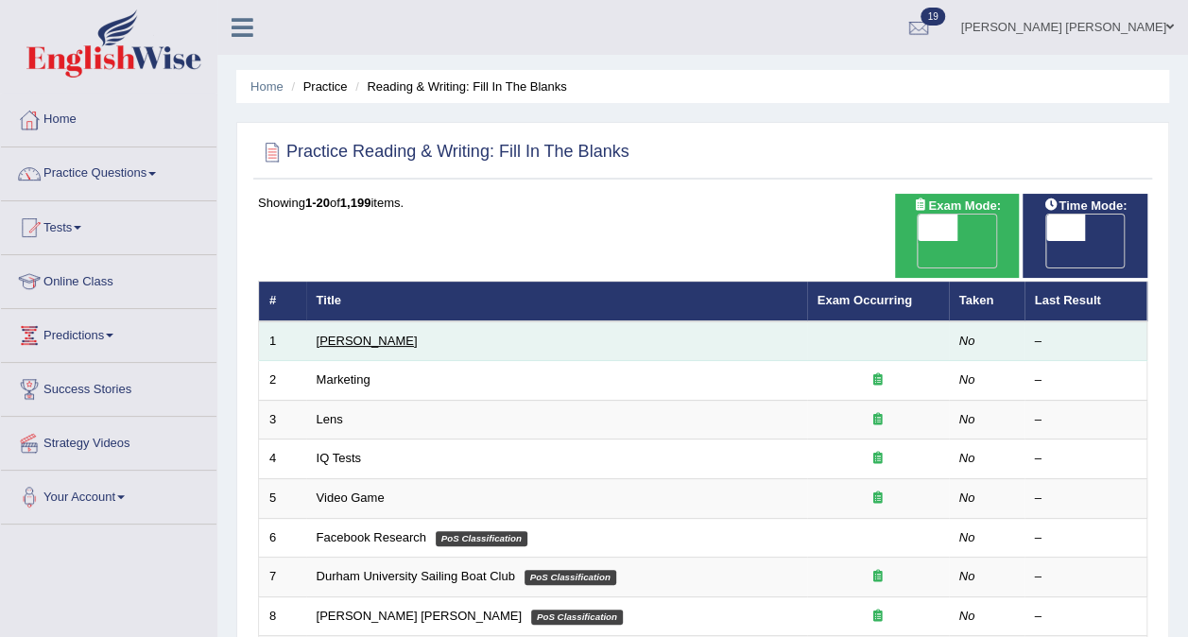
click at [360, 334] on link "[PERSON_NAME]" at bounding box center [367, 341] width 101 height 14
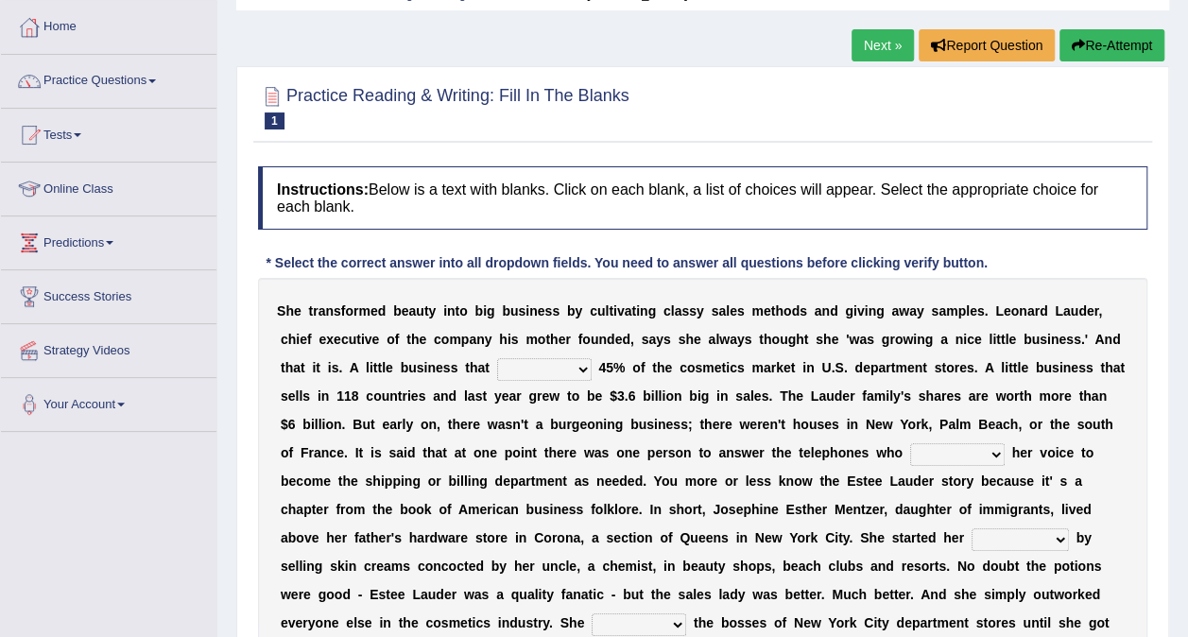
scroll to position [91, 0]
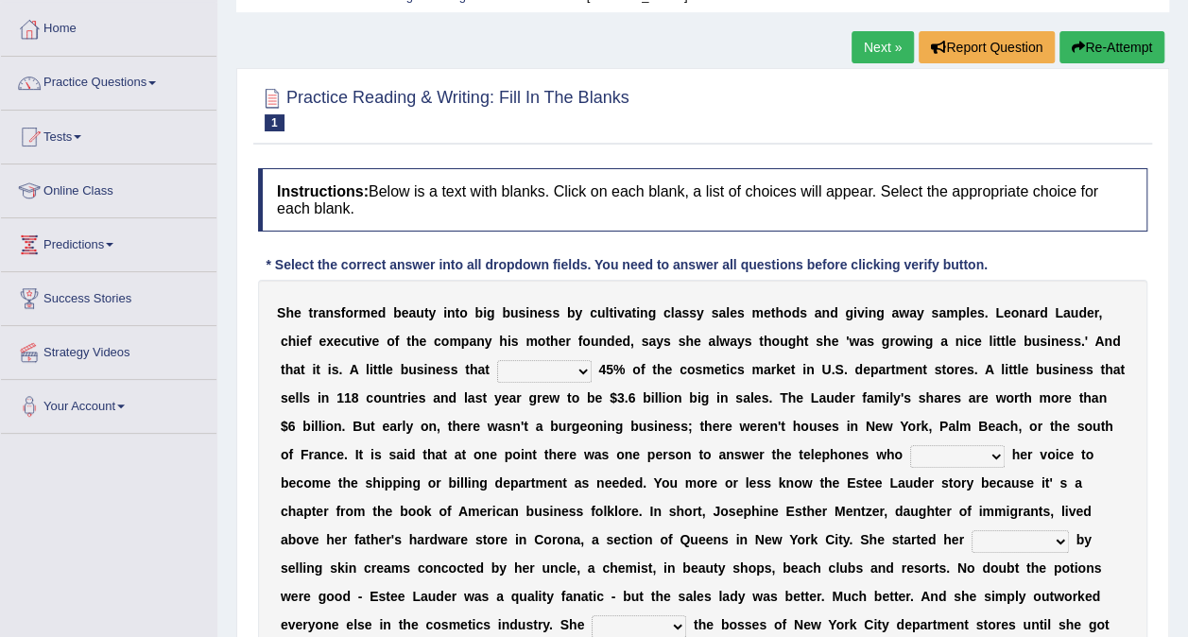
click at [497, 374] on select "has controls makes maintains" at bounding box center [544, 371] width 95 height 23
select select "makes"
click at [497, 360] on select "has controls makes maintains" at bounding box center [544, 371] width 95 height 23
click at [910, 452] on select "switched changed raised used" at bounding box center [957, 456] width 95 height 23
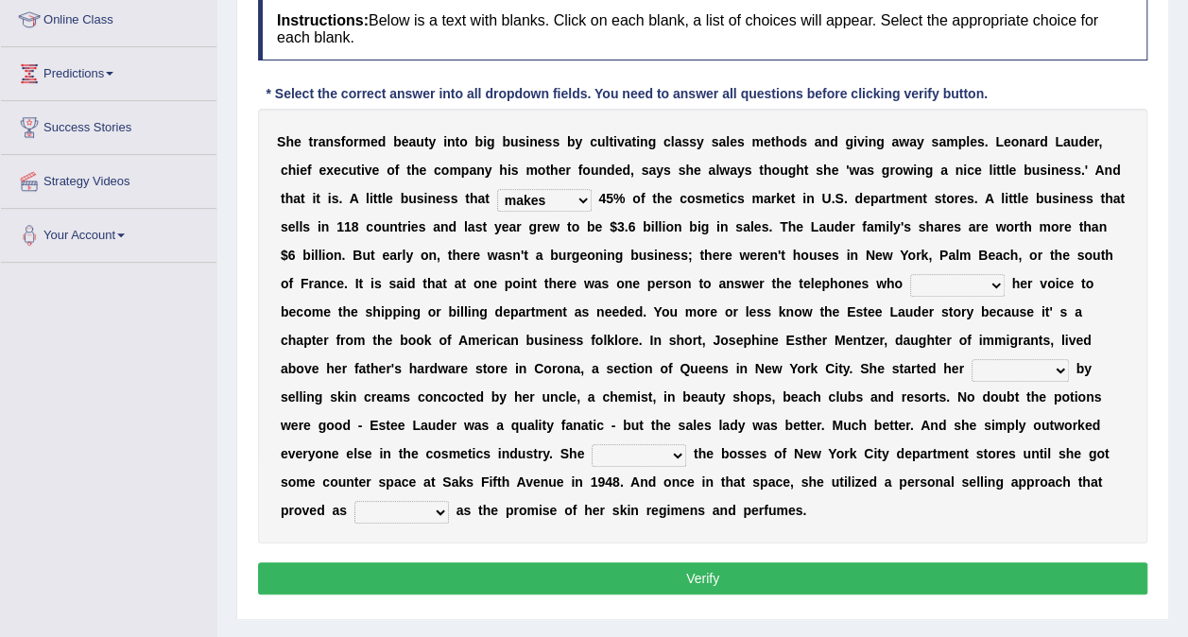
scroll to position [270, 0]
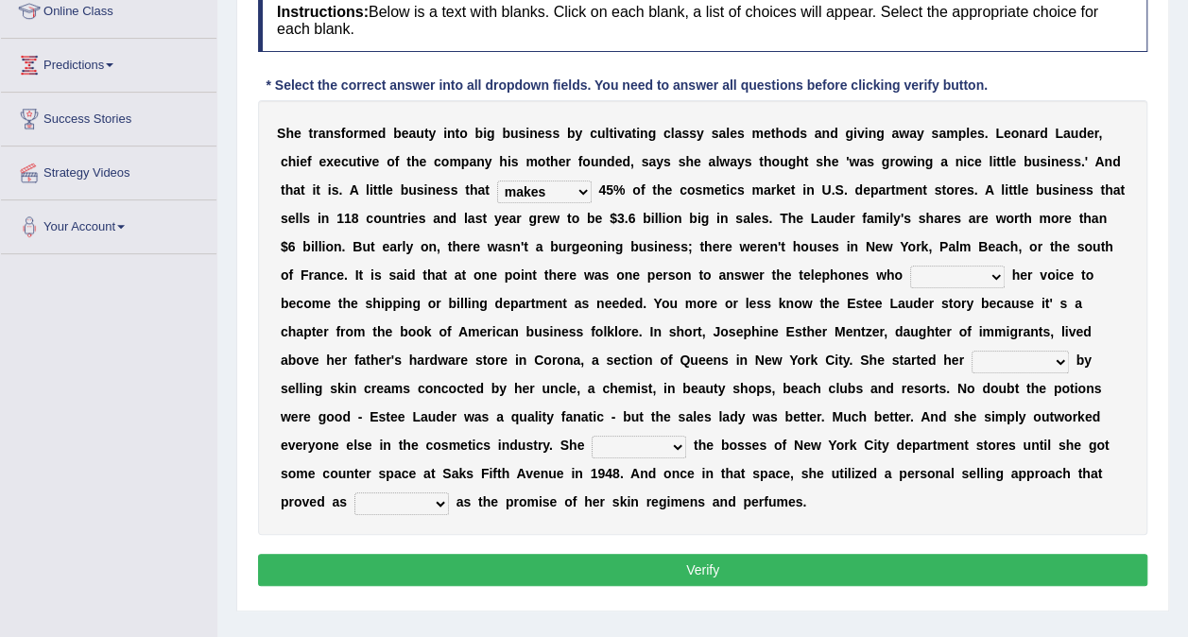
click at [910, 280] on select "switched changed raised used" at bounding box center [957, 277] width 95 height 23
select select "switched"
click at [910, 266] on select "switched changed raised used" at bounding box center [957, 277] width 95 height 23
click at [910, 276] on select "switched changed raised used" at bounding box center [957, 277] width 95 height 23
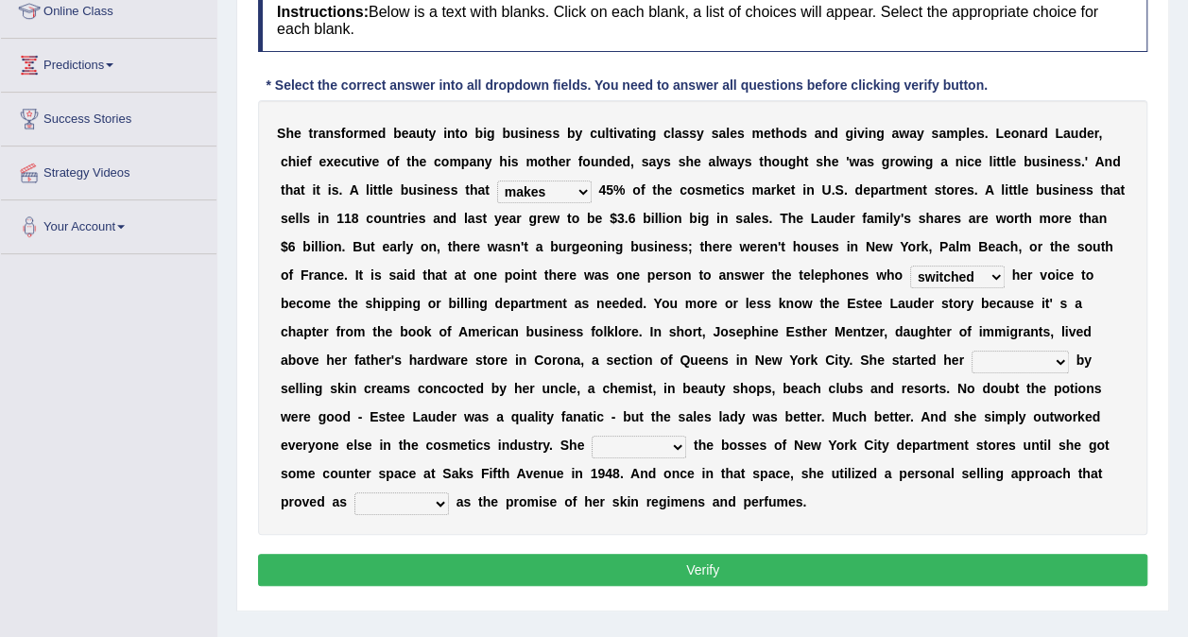
click at [972, 365] on select "job institute companion enterprise" at bounding box center [1020, 362] width 97 height 23
select select "enterprise"
click at [972, 351] on select "job institute companion enterprise" at bounding box center [1020, 362] width 97 height 23
click at [686, 436] on select "stated bridged stalked heaved" at bounding box center [639, 447] width 95 height 23
select select "stated"
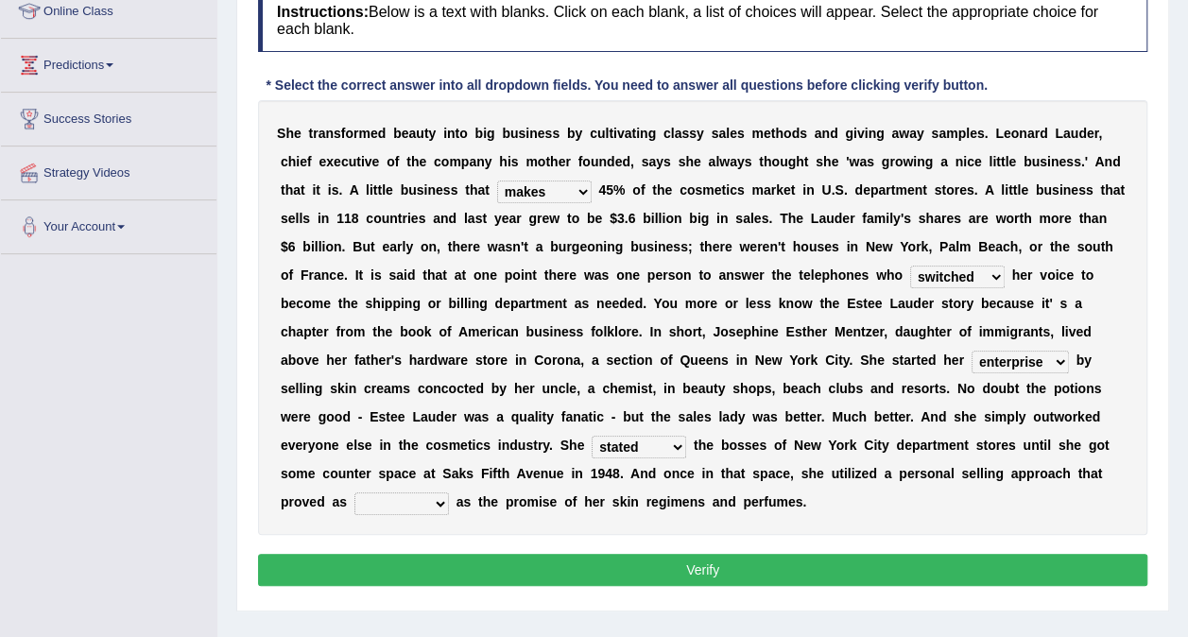
click at [686, 436] on select "stated bridged stalked heaved" at bounding box center [639, 447] width 95 height 23
click at [449, 492] on select "potent ruthless potential expensive" at bounding box center [401, 503] width 95 height 23
select select "potential"
click at [449, 492] on select "potent ruthless potential expensive" at bounding box center [401, 503] width 95 height 23
click at [639, 554] on button "Verify" at bounding box center [702, 570] width 889 height 32
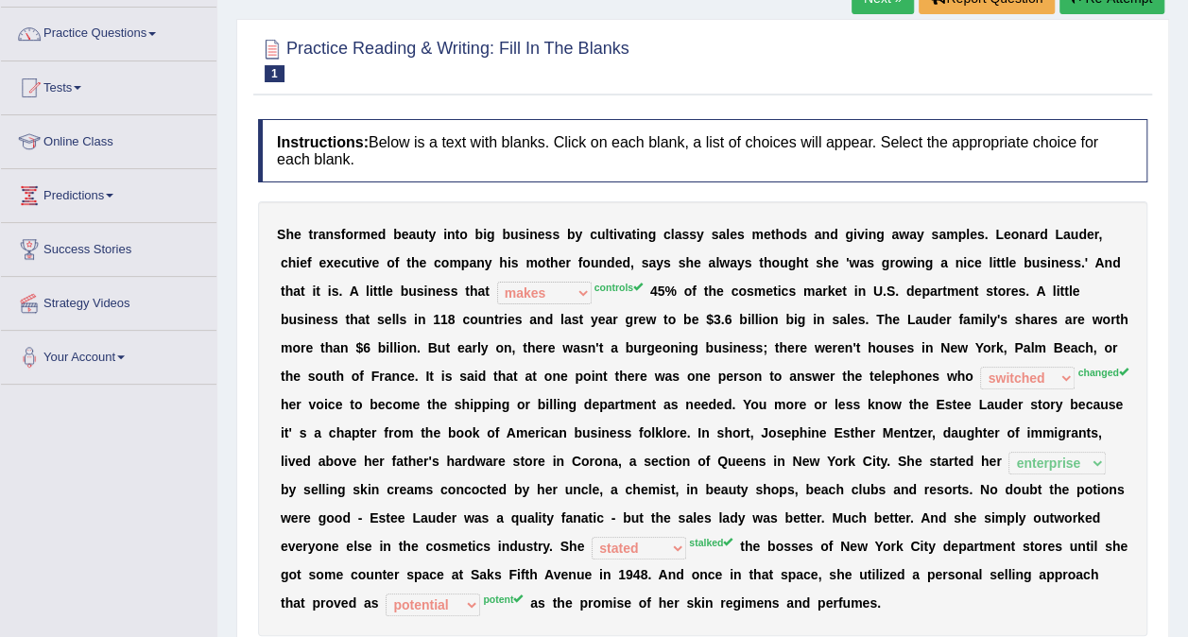
scroll to position [0, 0]
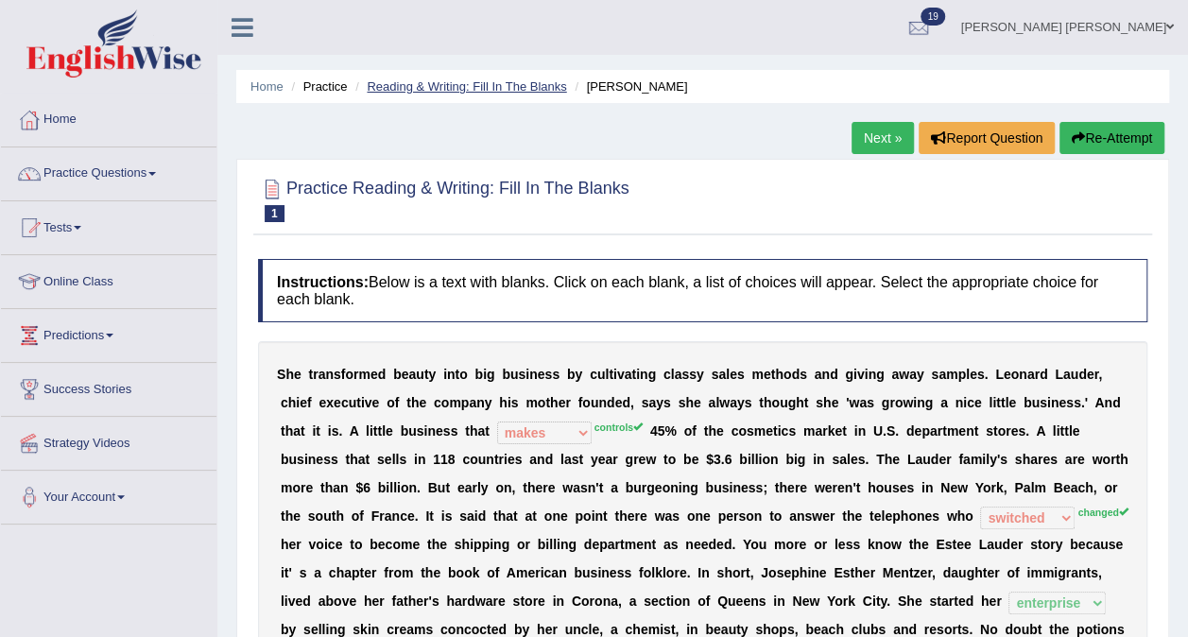
click at [535, 79] on link "Reading & Writing: Fill In The Blanks" at bounding box center [466, 86] width 199 height 14
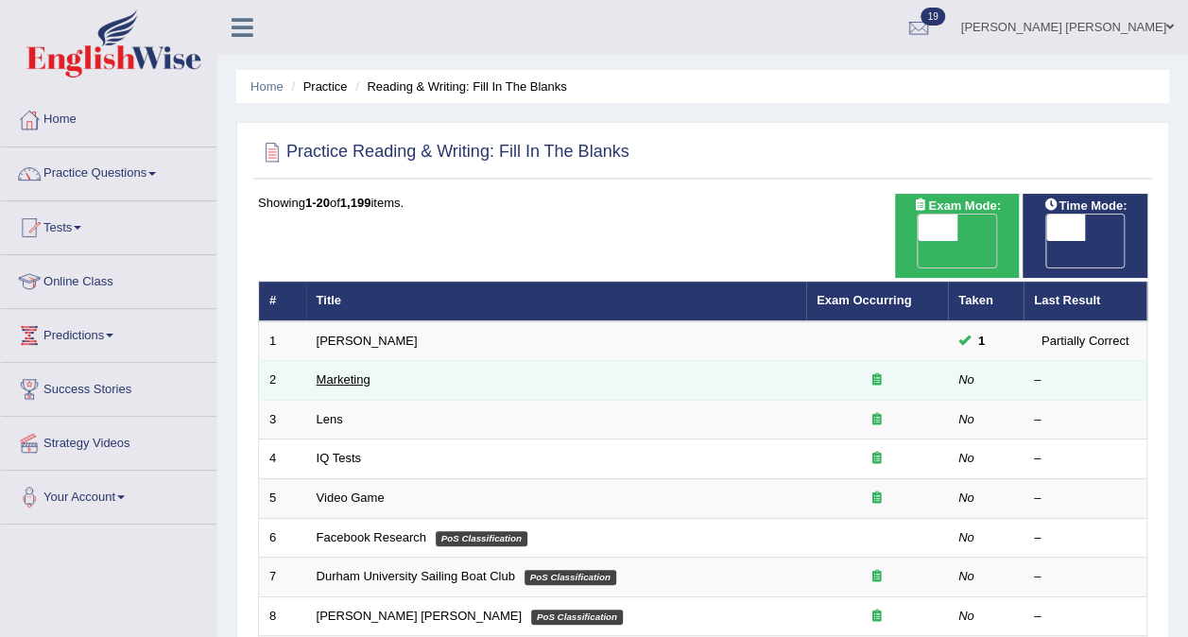
click at [340, 372] on link "Marketing" at bounding box center [344, 379] width 54 height 14
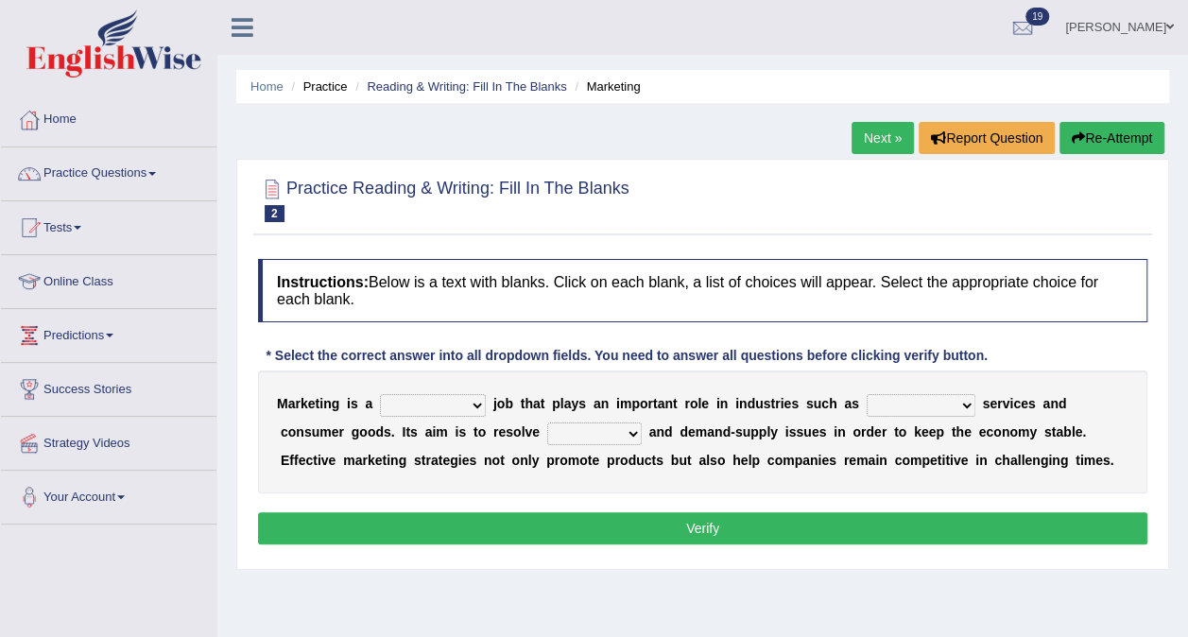
click at [439, 402] on select "professional flexible parochial descriptive" at bounding box center [433, 405] width 106 height 23
select select "professional"
click at [380, 394] on select "professional flexible parochial descriptive" at bounding box center [433, 405] width 106 height 23
click at [867, 401] on select "civil financial conventional foremost" at bounding box center [921, 405] width 109 height 23
select select "financial"
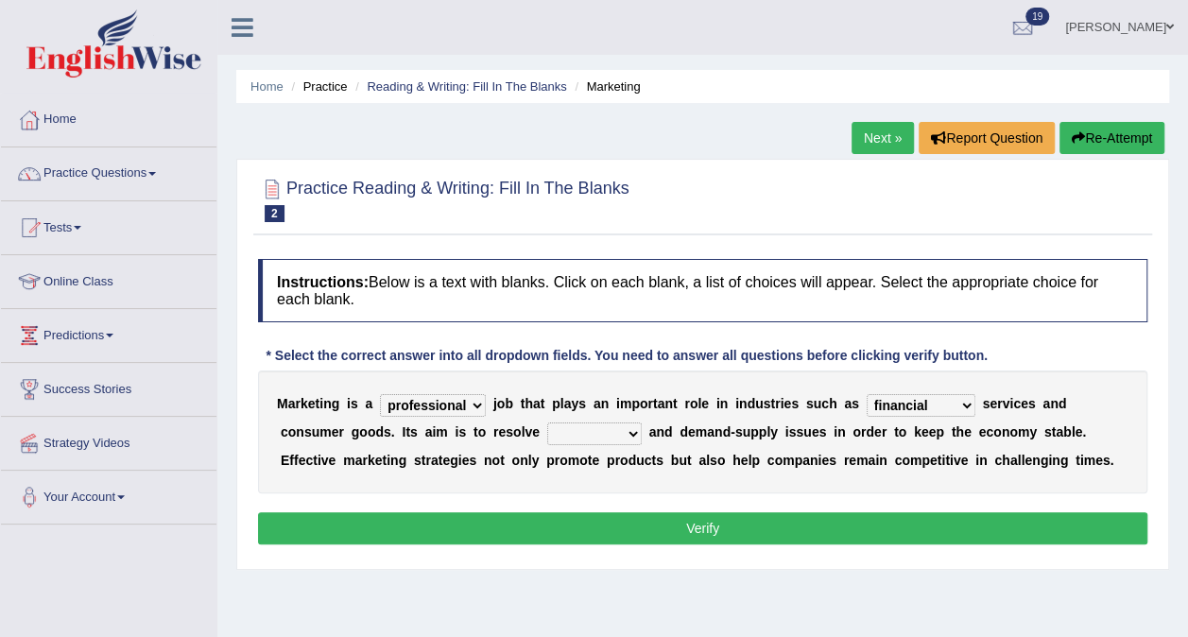
click at [867, 394] on select "civil financial conventional foremost" at bounding box center [921, 405] width 109 height 23
click at [547, 431] on select "imbalance excess symmetry budget" at bounding box center [594, 433] width 95 height 23
select select "budget"
click at [547, 422] on select "imbalance excess symmetry budget" at bounding box center [594, 433] width 95 height 23
click at [794, 527] on button "Verify" at bounding box center [702, 528] width 889 height 32
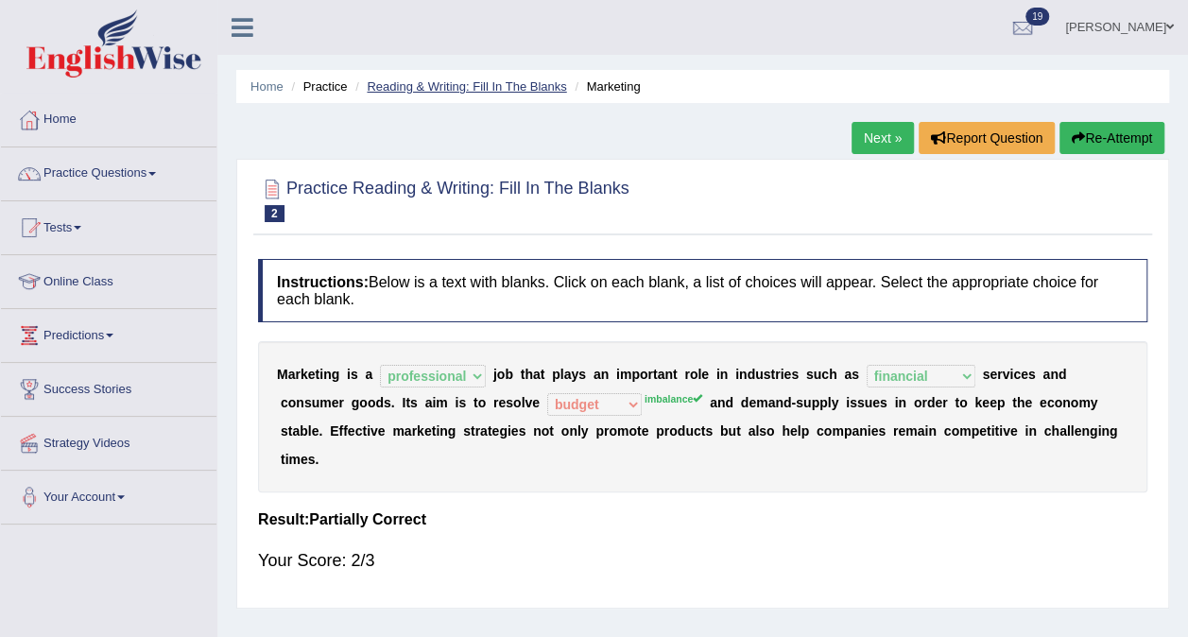
click at [510, 87] on link "Reading & Writing: Fill In The Blanks" at bounding box center [466, 86] width 199 height 14
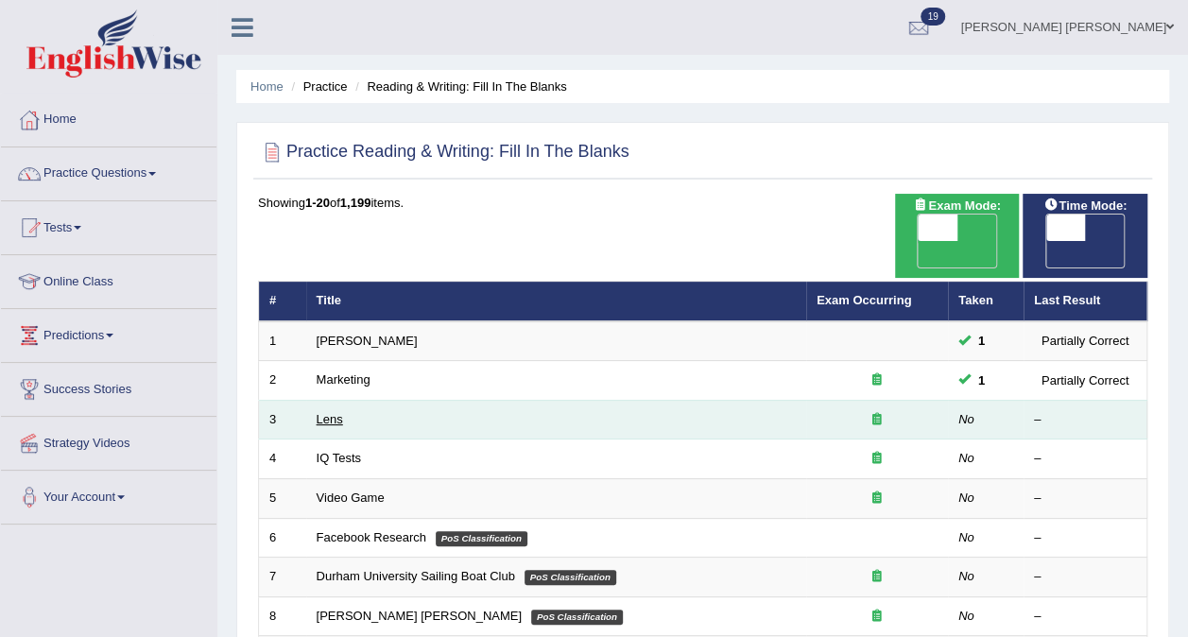
click at [338, 412] on link "Lens" at bounding box center [330, 419] width 26 height 14
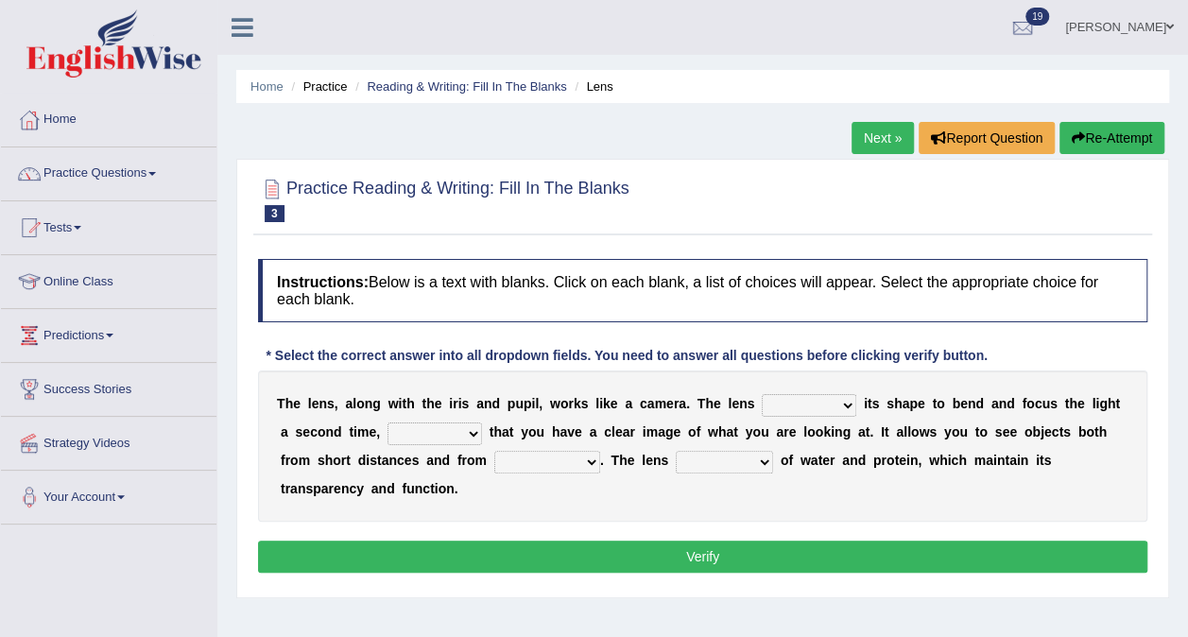
click at [805, 406] on select "adjusts shows selects presents" at bounding box center [809, 405] width 95 height 23
select select "shows"
click at [762, 394] on select "adjusts shows selects presents" at bounding box center [809, 405] width 95 height 23
click at [801, 406] on select "adjusts shows selects presents" at bounding box center [809, 405] width 95 height 23
click at [421, 429] on select "ensures to ensure ensure ensured" at bounding box center [434, 433] width 95 height 23
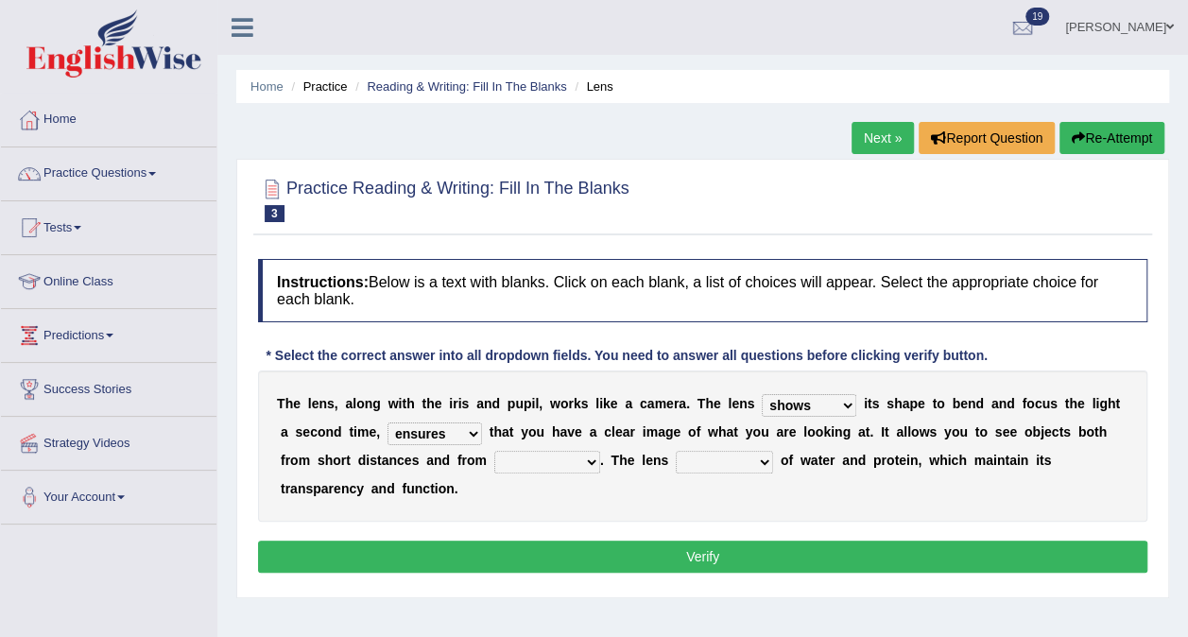
click at [387, 422] on select "ensures to ensure ensure ensured" at bounding box center [434, 433] width 95 height 23
click at [436, 430] on select "ensures to ensure ensure ensured" at bounding box center [434, 433] width 95 height 23
select select "ensured"
click at [387, 422] on select "ensures to ensure ensure ensured" at bounding box center [434, 433] width 95 height 23
click at [494, 460] on select "far away in between further apart all along" at bounding box center [547, 462] width 106 height 23
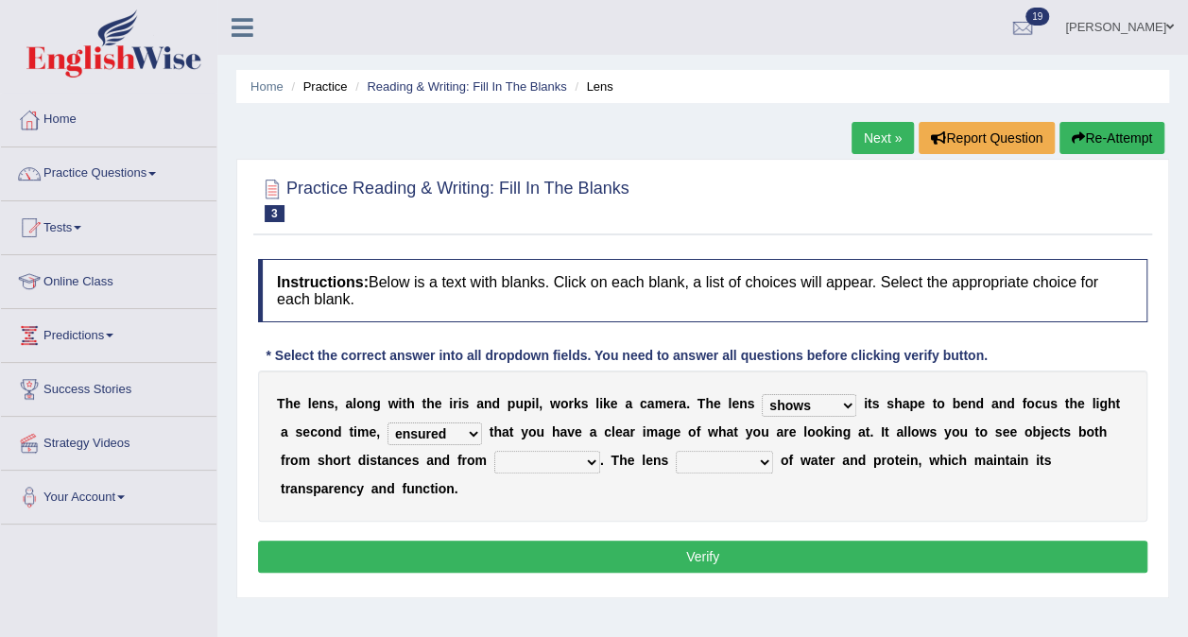
select select "far away"
click at [494, 451] on select "far away in between further apart all along" at bounding box center [547, 462] width 106 height 23
click at [676, 461] on select "constitutes comprises composes consists" at bounding box center [724, 462] width 97 height 23
select select "consists"
click at [676, 451] on select "constitutes comprises composes consists" at bounding box center [724, 462] width 97 height 23
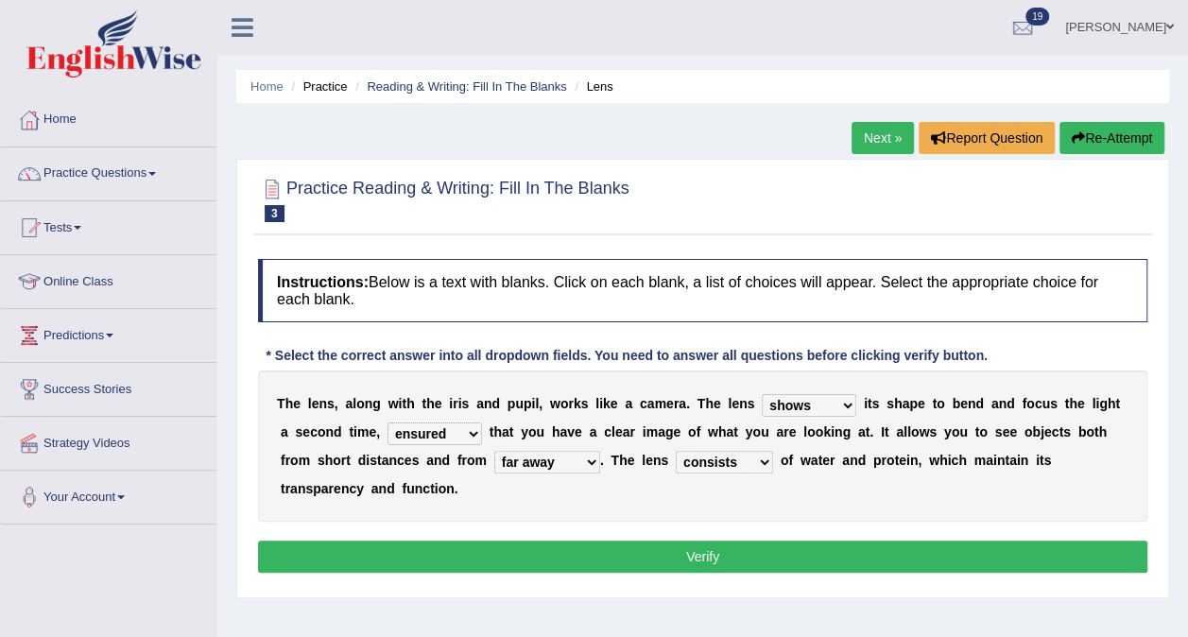
click at [721, 541] on button "Verify" at bounding box center [702, 557] width 889 height 32
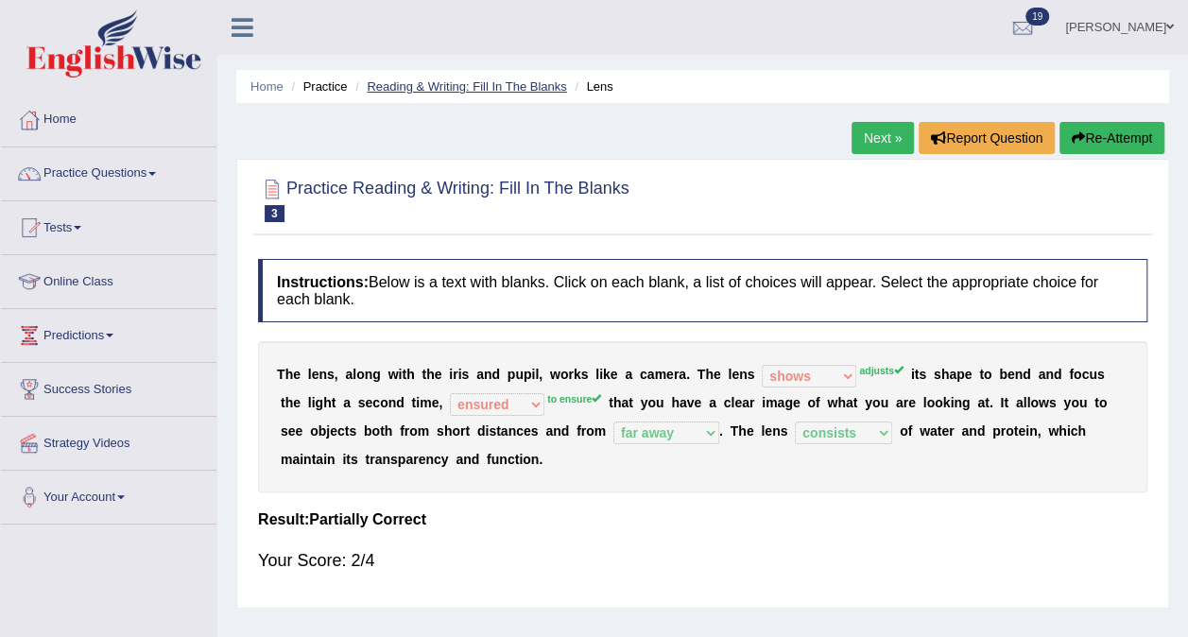
click at [502, 87] on link "Reading & Writing: Fill In The Blanks" at bounding box center [466, 86] width 199 height 14
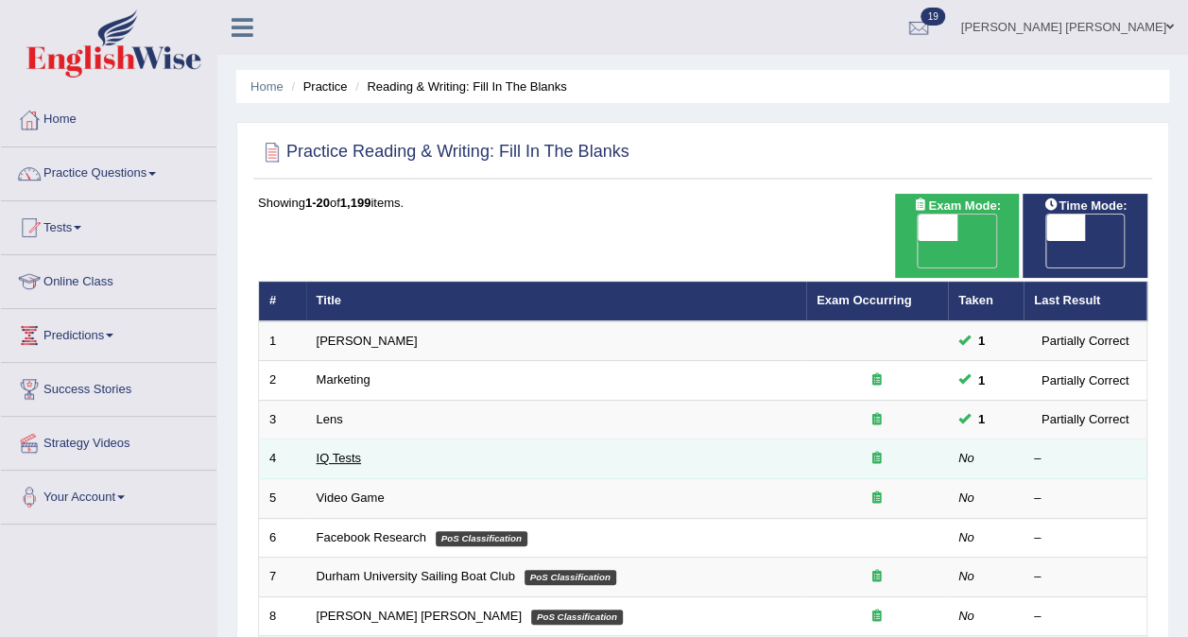
click at [354, 451] on link "IQ Tests" at bounding box center [339, 458] width 44 height 14
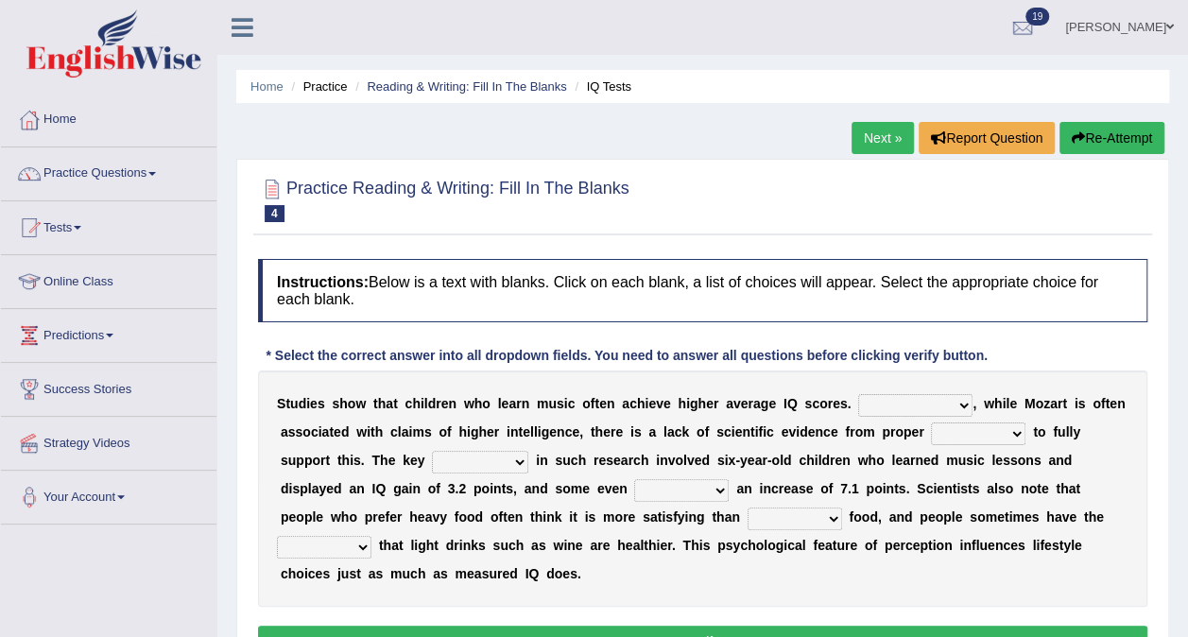
click at [861, 408] on select "However Therefore Consequently While" at bounding box center [915, 405] width 114 height 23
select select "Consequently"
click at [858, 394] on select "However Therefore Consequently While" at bounding box center [915, 405] width 114 height 23
click at [934, 426] on select "test tests testing tested" at bounding box center [978, 433] width 95 height 23
select select "testing"
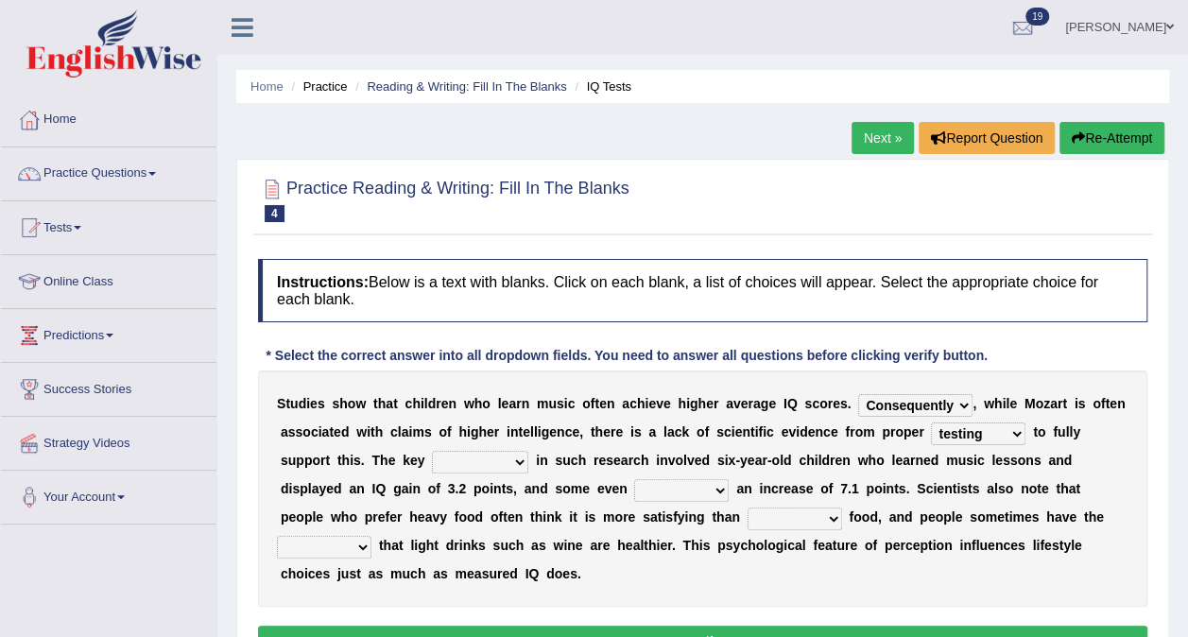
click at [931, 422] on select "test tests testing tested" at bounding box center [978, 433] width 95 height 23
click at [432, 461] on select "process goal implication odd" at bounding box center [480, 462] width 96 height 23
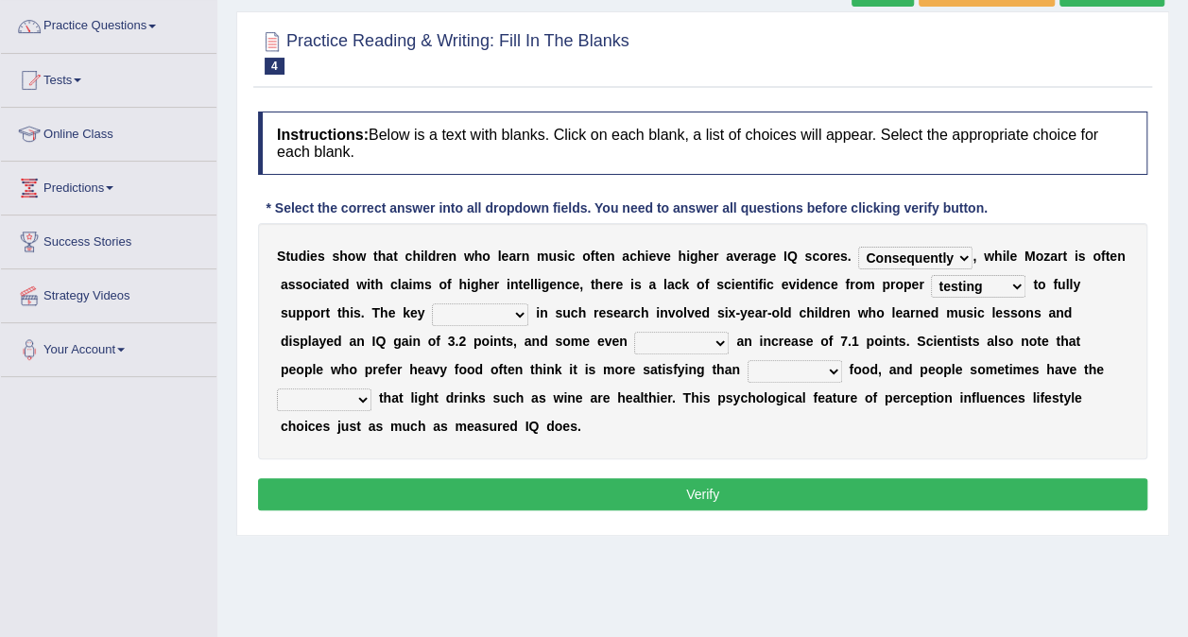
scroll to position [148, 0]
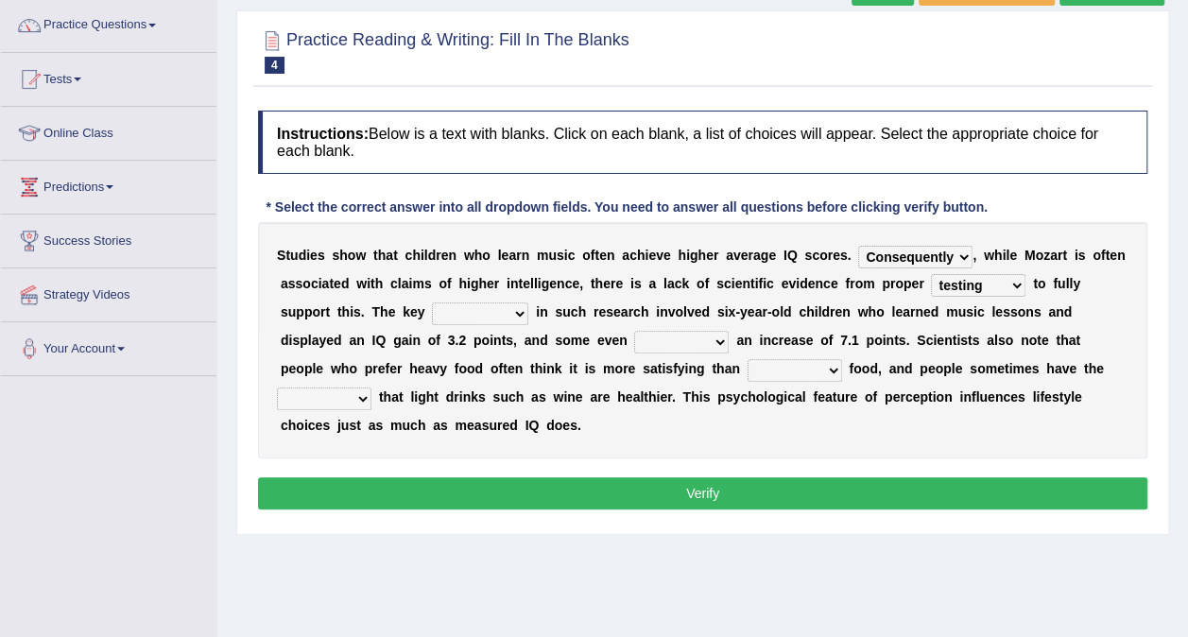
click at [432, 310] on select "process goal implication odd" at bounding box center [480, 313] width 96 height 23
select select "process"
click at [432, 302] on select "process goal implication odd" at bounding box center [480, 313] width 96 height 23
click at [634, 344] on select "exhibited taught learned threatened" at bounding box center [681, 342] width 95 height 23
select select "exhibited"
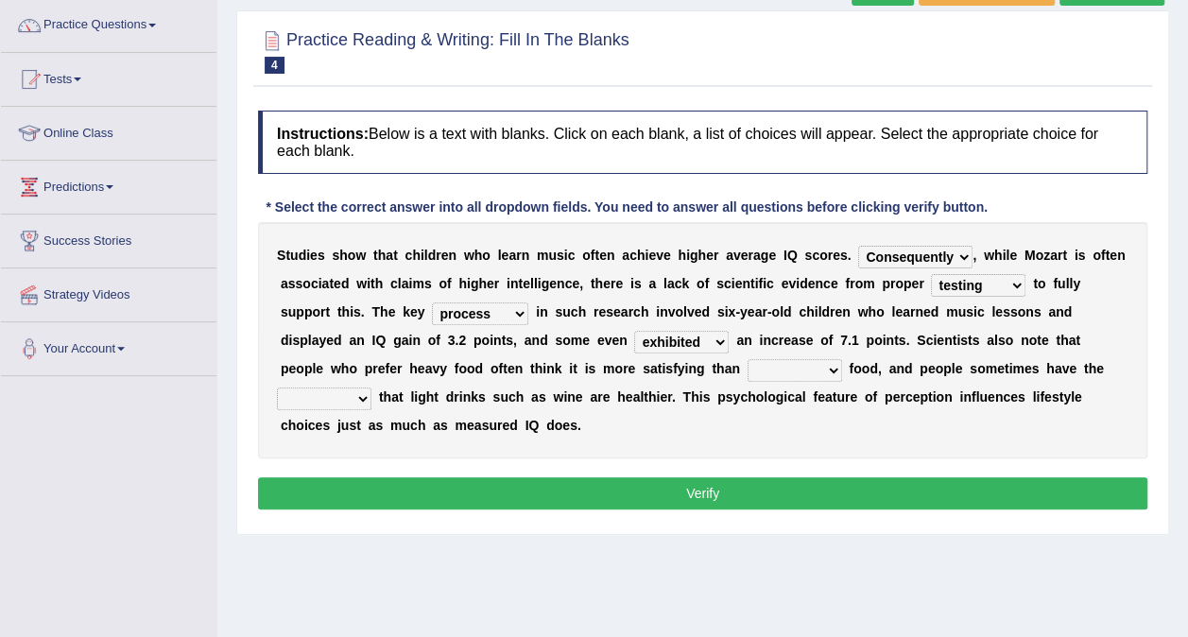
click at [634, 331] on select "exhibited taught learned threatened" at bounding box center [681, 342] width 95 height 23
click at [748, 363] on select "choosy lighter cushiony spooky" at bounding box center [795, 370] width 95 height 23
select select "lighter"
click at [748, 359] on select "choosy lighter cushiony spooky" at bounding box center [795, 370] width 95 height 23
click at [371, 387] on select "illusion sight anecdote intention" at bounding box center [324, 398] width 95 height 23
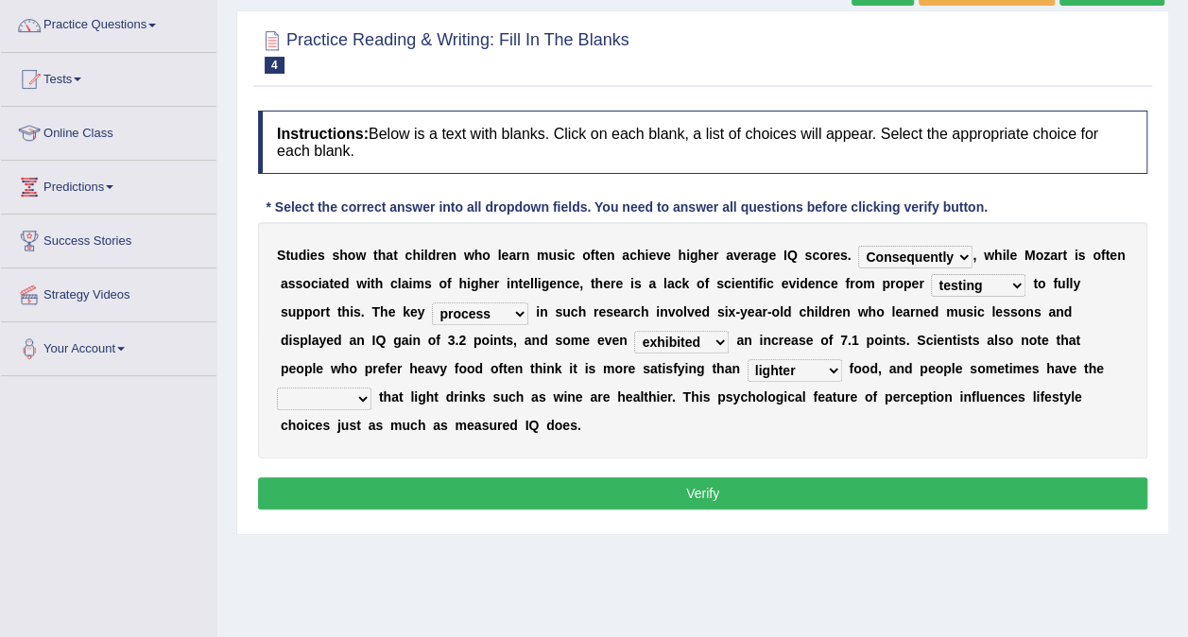
select select "intention"
click at [371, 387] on select "illusion sight anecdote intention" at bounding box center [324, 398] width 95 height 23
click at [755, 477] on button "Verify" at bounding box center [702, 493] width 889 height 32
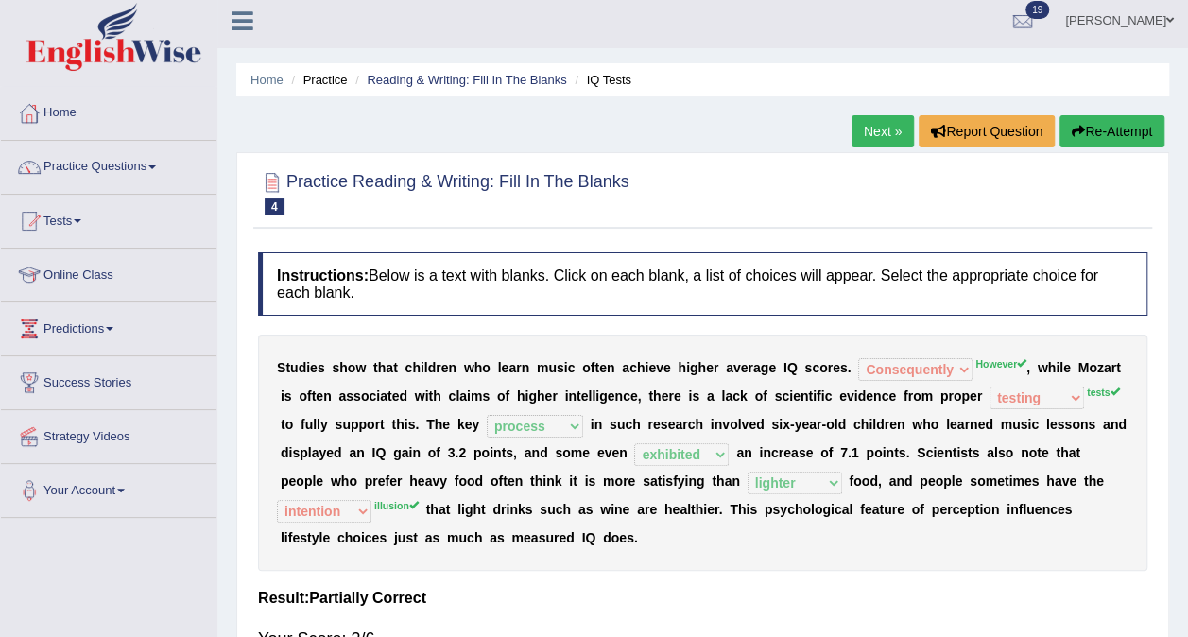
scroll to position [0, 0]
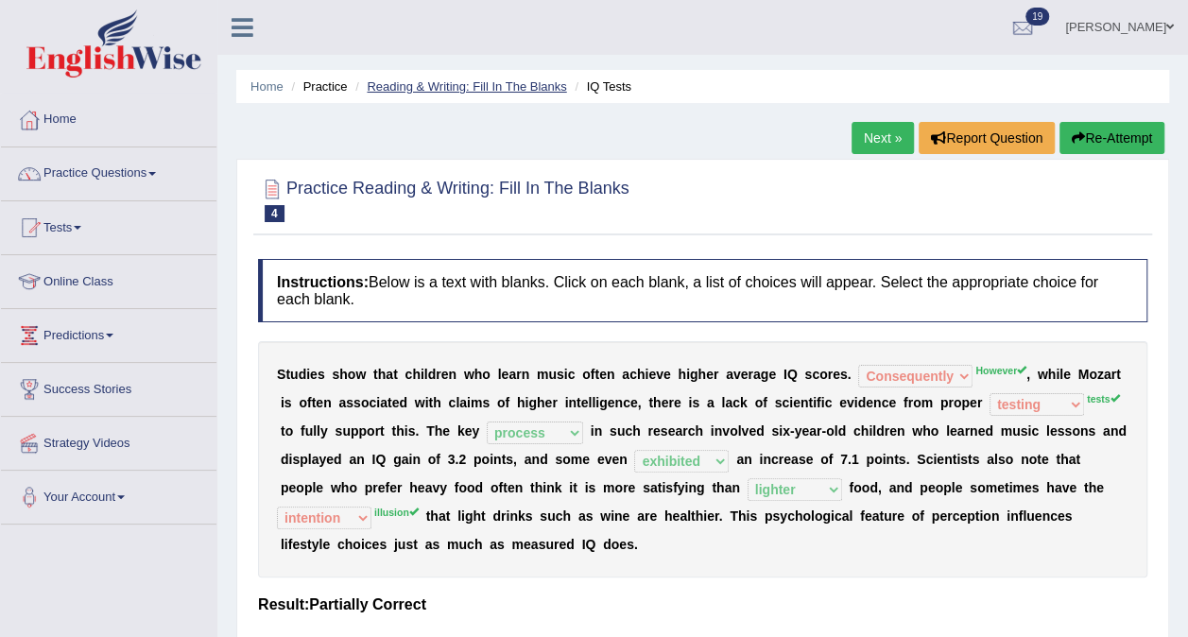
click at [504, 83] on link "Reading & Writing: Fill In The Blanks" at bounding box center [466, 86] width 199 height 14
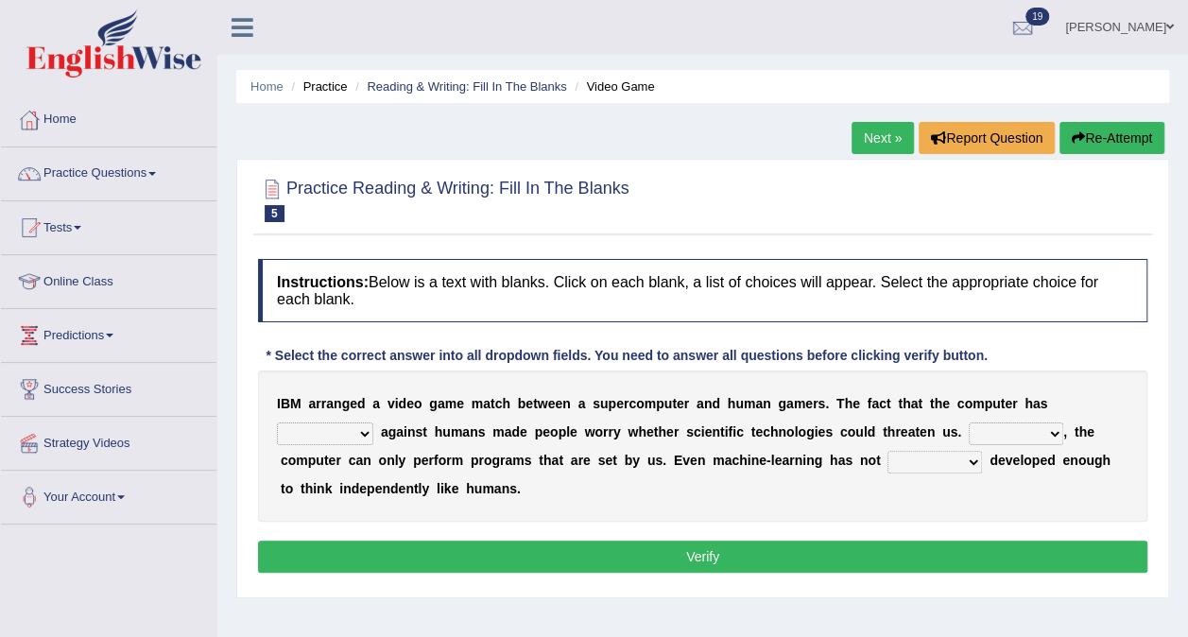
click at [373, 422] on select "competed fought acted challenged" at bounding box center [325, 433] width 96 height 23
select select "challenged"
click at [373, 422] on select "competed fought acted challenged" at bounding box center [325, 433] width 96 height 23
click at [969, 431] on select "Moreover However Thus So" at bounding box center [1016, 433] width 95 height 23
select select "However"
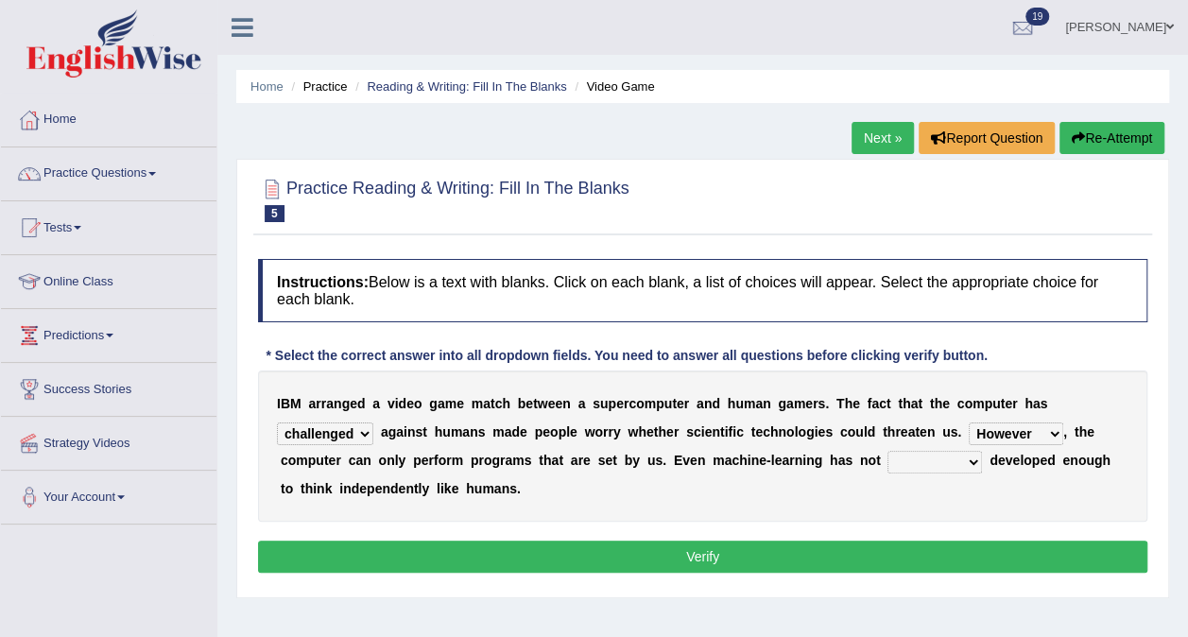
click at [969, 422] on select "Moreover However Thus So" at bounding box center [1016, 433] width 95 height 23
click at [887, 457] on select "yet still only just" at bounding box center [934, 462] width 95 height 23
select select "yet"
click at [887, 451] on select "yet still only just" at bounding box center [934, 462] width 95 height 23
click at [713, 565] on button "Verify" at bounding box center [702, 557] width 889 height 32
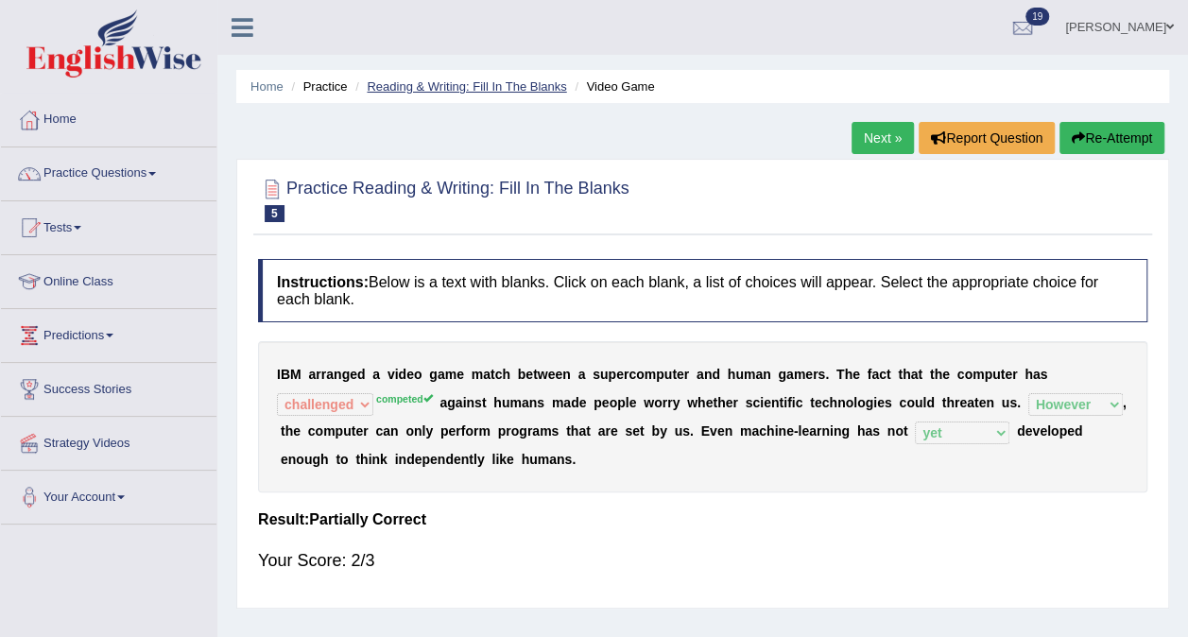
click at [518, 87] on link "Reading & Writing: Fill In The Blanks" at bounding box center [466, 86] width 199 height 14
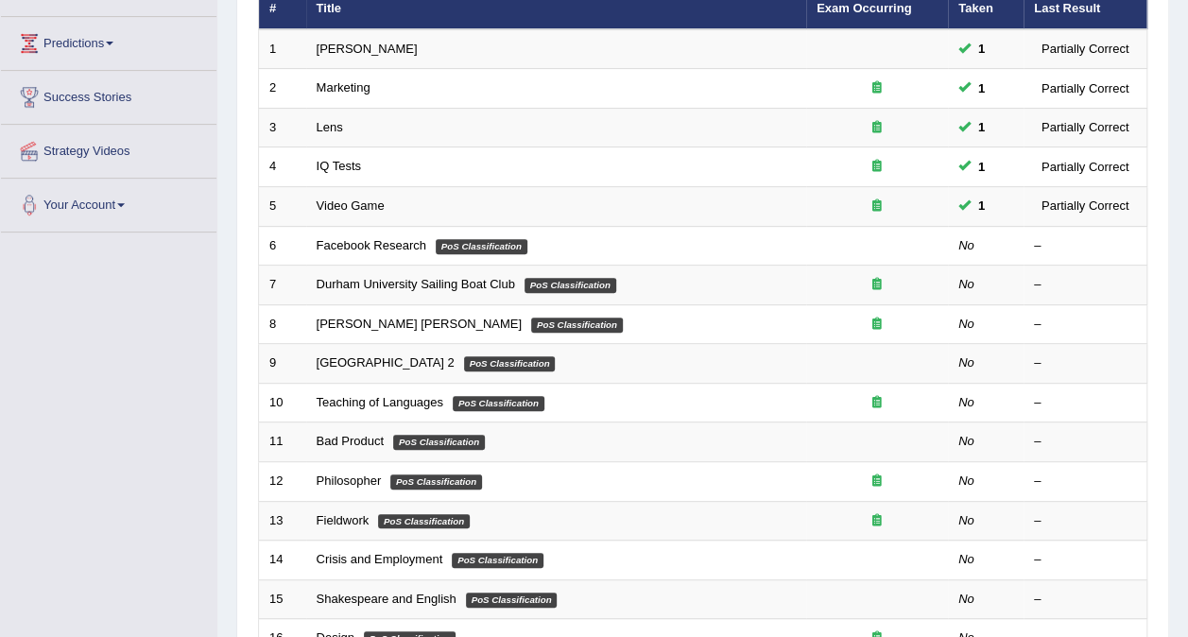
scroll to position [314, 0]
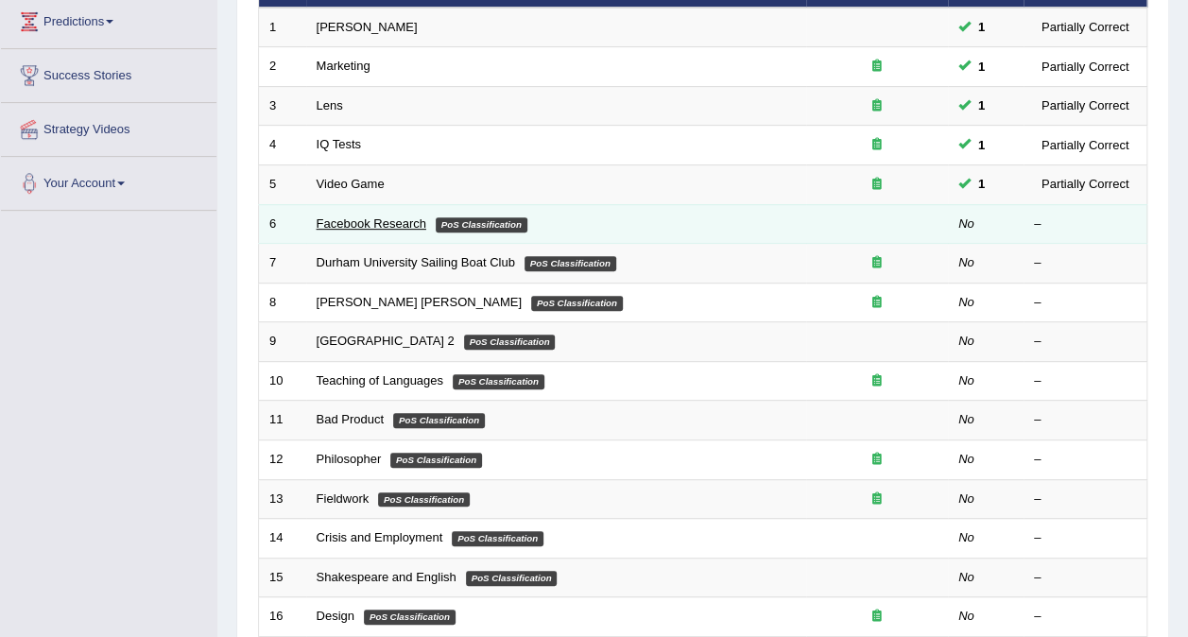
click at [334, 216] on link "Facebook Research" at bounding box center [372, 223] width 110 height 14
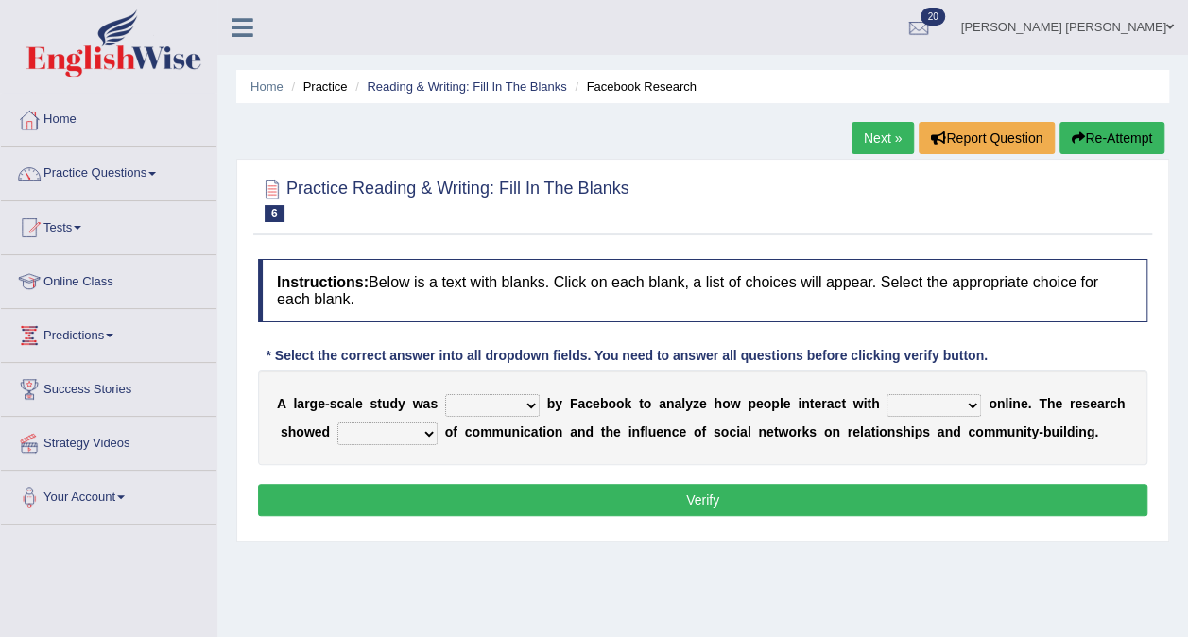
click at [501, 406] on select "surveyed had asked made" at bounding box center [492, 405] width 95 height 23
select select "surveyed"
click at [445, 394] on select "surveyed had asked made" at bounding box center [492, 405] width 95 height 23
click at [904, 406] on select "together all each other another" at bounding box center [933, 405] width 95 height 23
select select "each other"
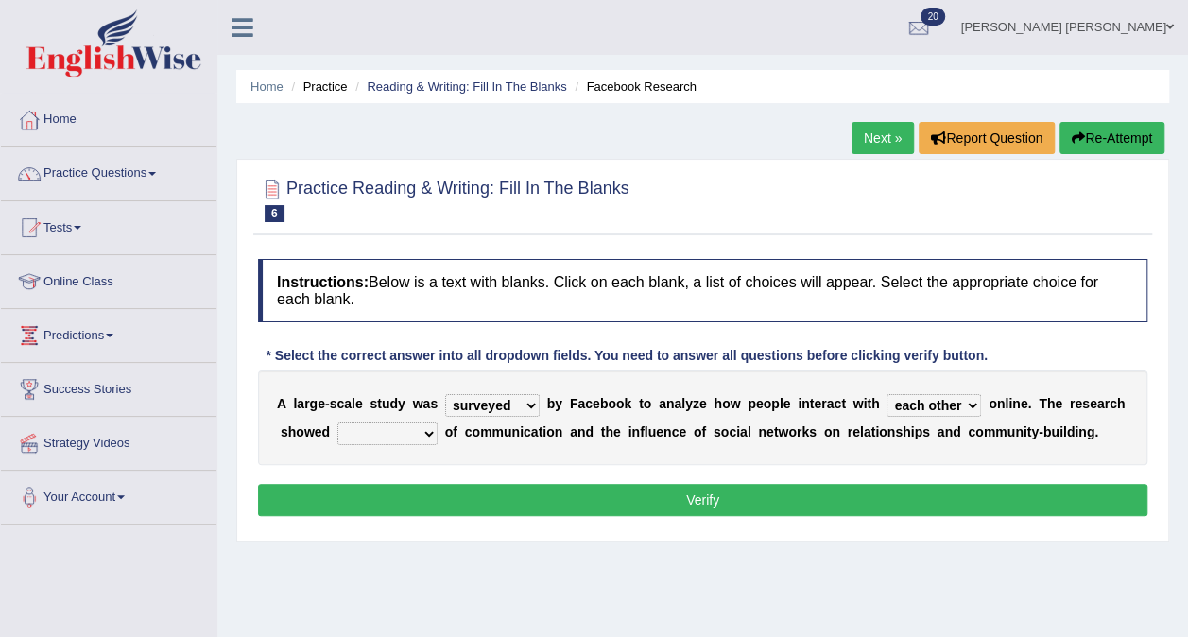
click at [886, 394] on select "together all each other another" at bounding box center [933, 405] width 95 height 23
click at [395, 423] on select "advantages standards fellowships patterns" at bounding box center [387, 433] width 100 height 23
select select "advantages"
click at [337, 422] on select "advantages standards fellowships patterns" at bounding box center [387, 433] width 100 height 23
click at [614, 484] on button "Verify" at bounding box center [702, 500] width 889 height 32
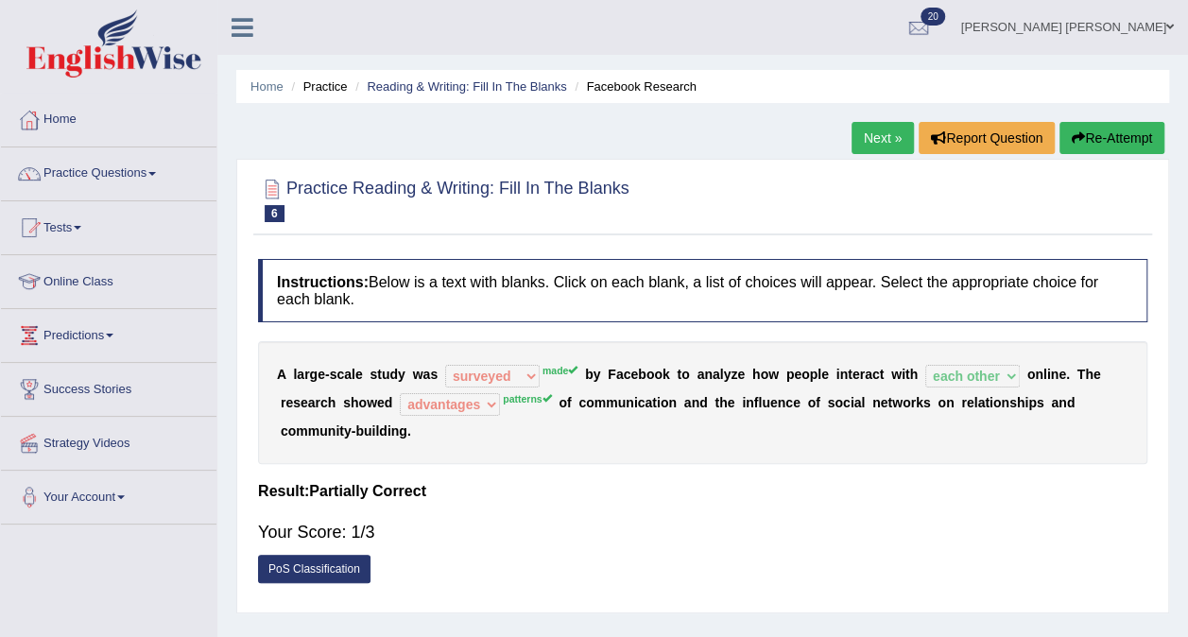
click at [614, 509] on div "Your Score: 1/3" at bounding box center [702, 531] width 889 height 45
click at [472, 85] on link "Reading & Writing: Fill In The Blanks" at bounding box center [466, 86] width 199 height 14
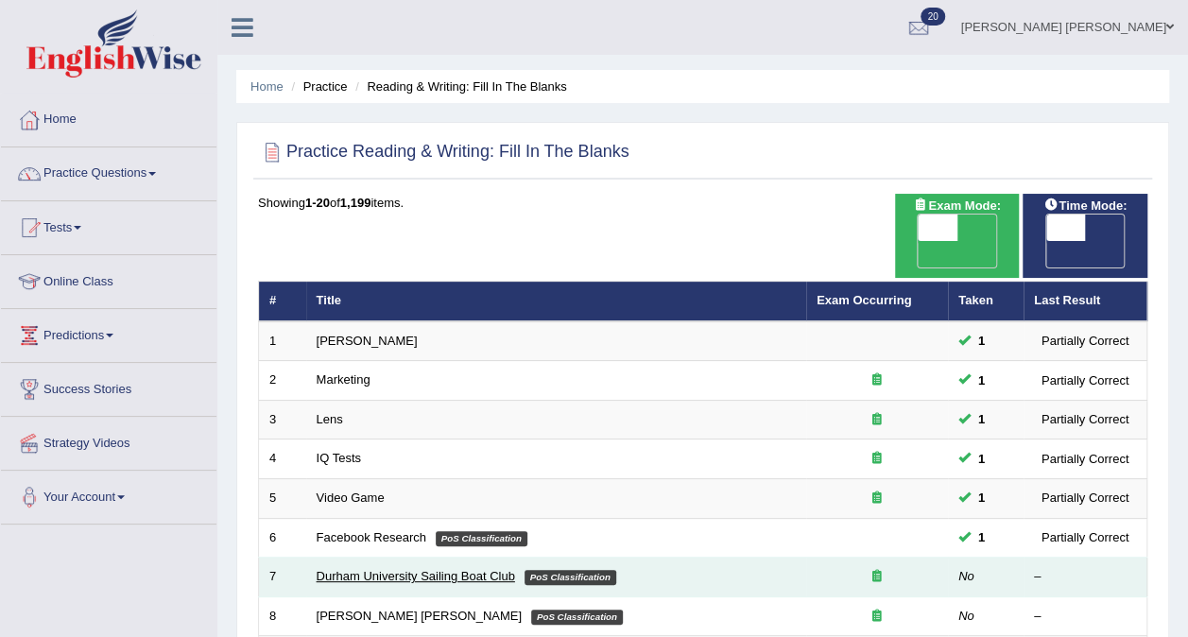
click at [374, 569] on link "Durham University Sailing Boat Club" at bounding box center [416, 576] width 198 height 14
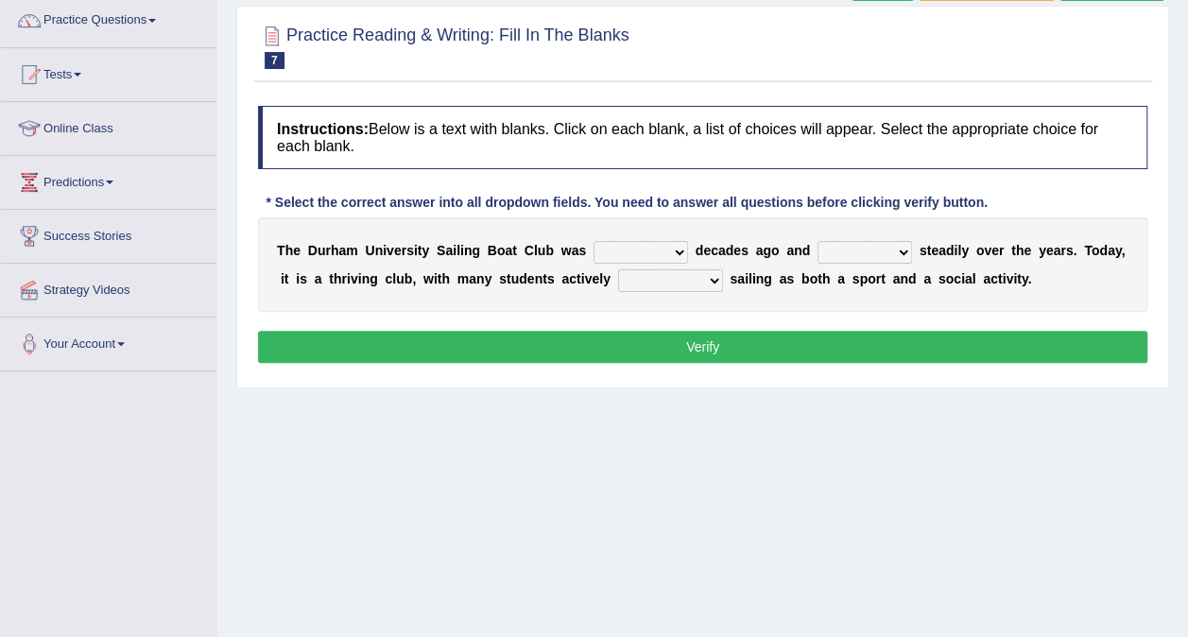
scroll to position [154, 0]
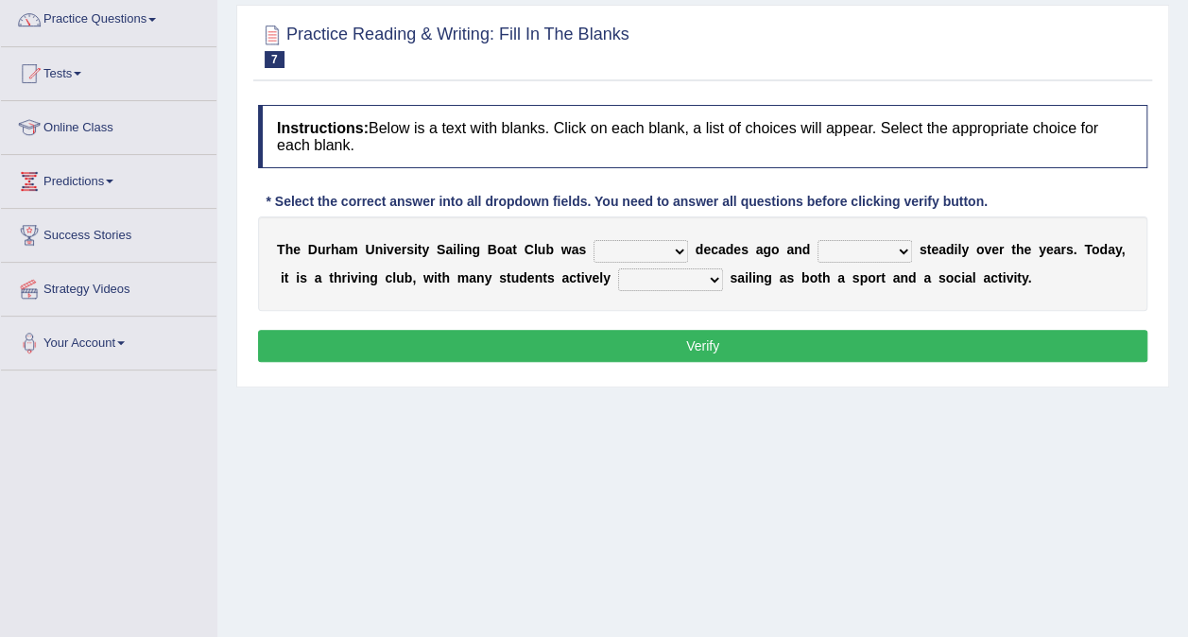
click at [623, 250] on select "found fund founded find" at bounding box center [641, 251] width 95 height 23
click at [594, 240] on select "found fund founded find" at bounding box center [641, 251] width 95 height 23
click at [652, 244] on select "found fund founded find" at bounding box center [641, 251] width 95 height 23
select select "found"
click at [594, 240] on select "found fund founded find" at bounding box center [641, 251] width 95 height 23
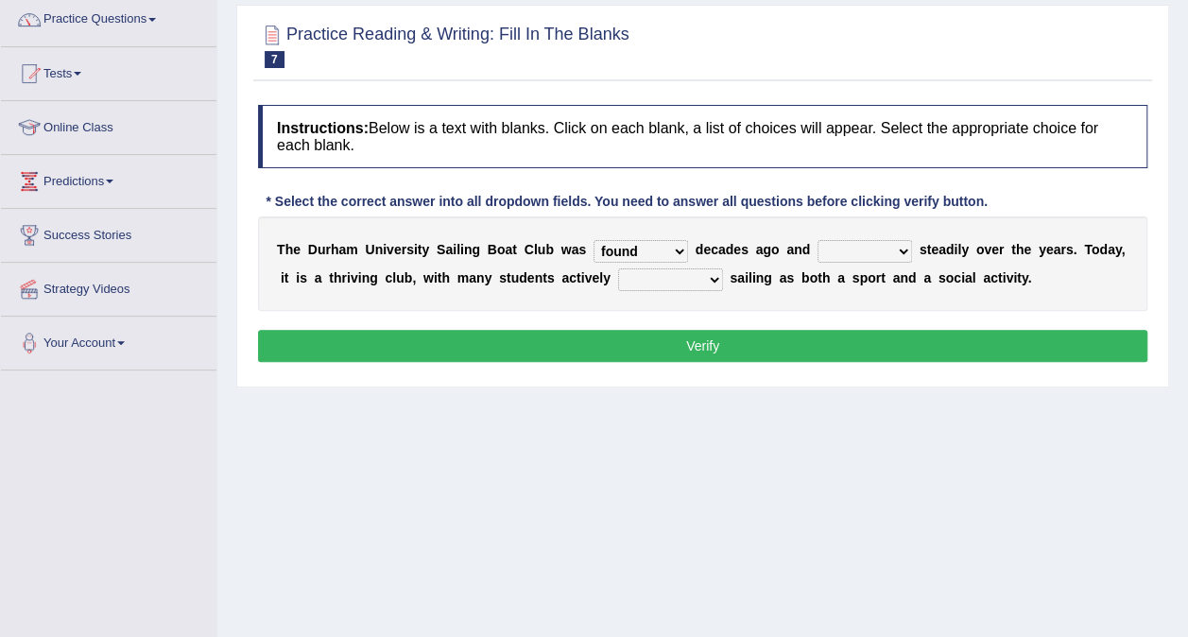
click at [848, 241] on select "grow growing has grown grown" at bounding box center [865, 251] width 95 height 23
select select "has grown"
click at [818, 240] on select "grow growing has grown grown" at bounding box center [865, 251] width 95 height 23
click at [627, 274] on select "enjoy enjoyed are enjoying enjoying" at bounding box center [670, 279] width 105 height 23
select select "enjoyed"
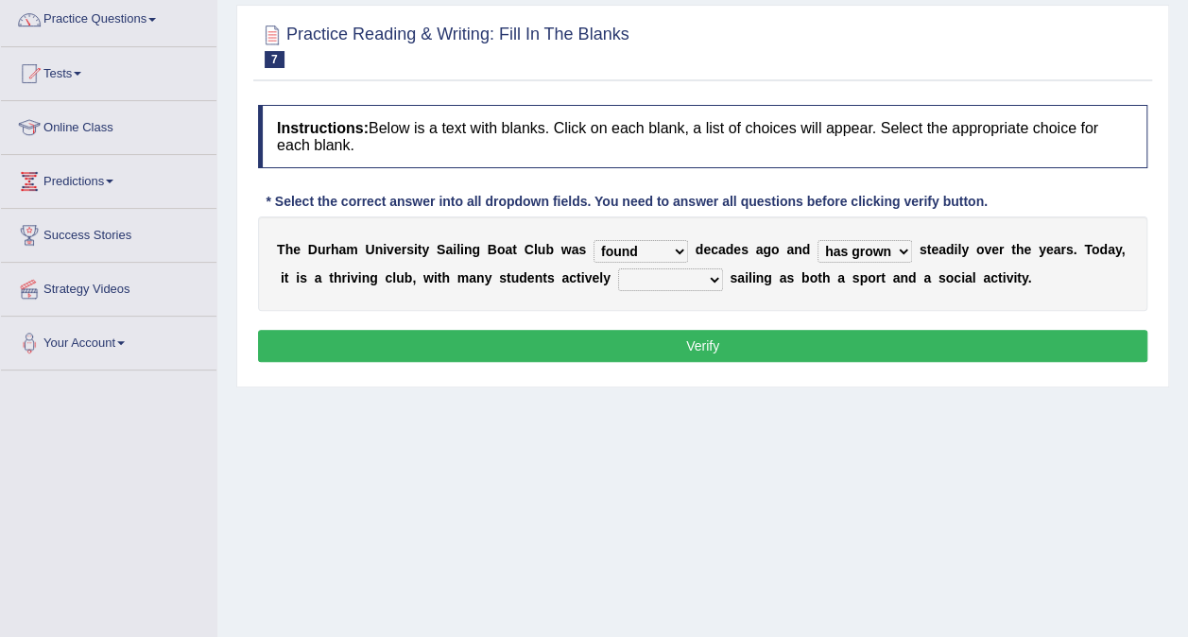
click at [618, 268] on select "enjoy enjoyed are enjoying enjoying" at bounding box center [670, 279] width 105 height 23
click at [762, 336] on button "Verify" at bounding box center [702, 346] width 889 height 32
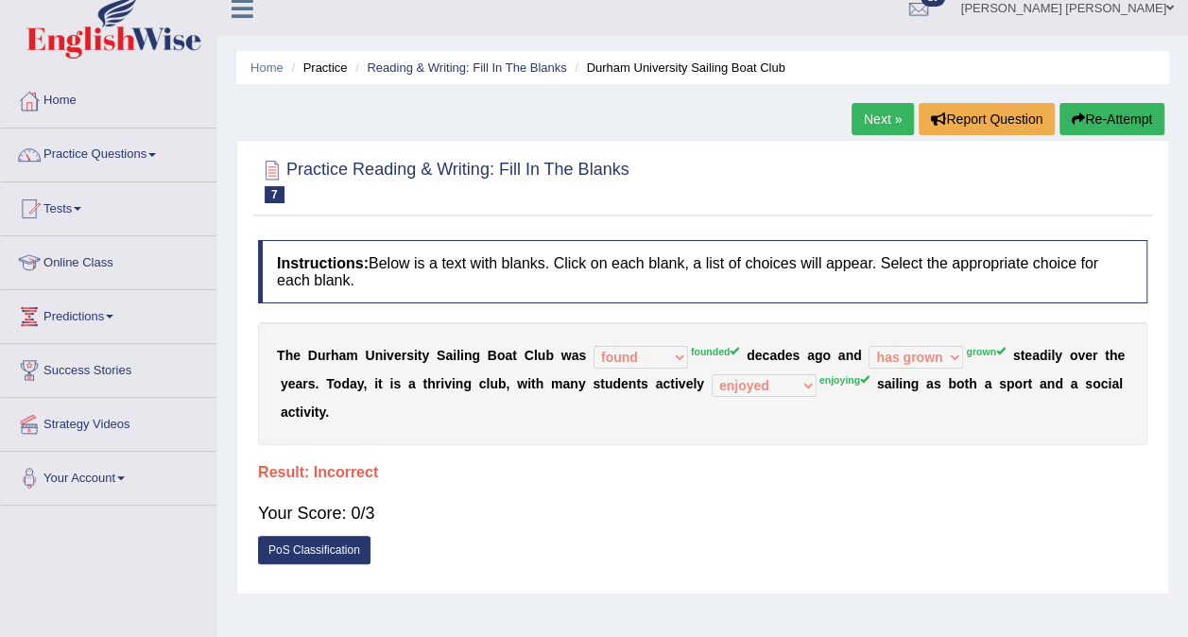
scroll to position [10, 0]
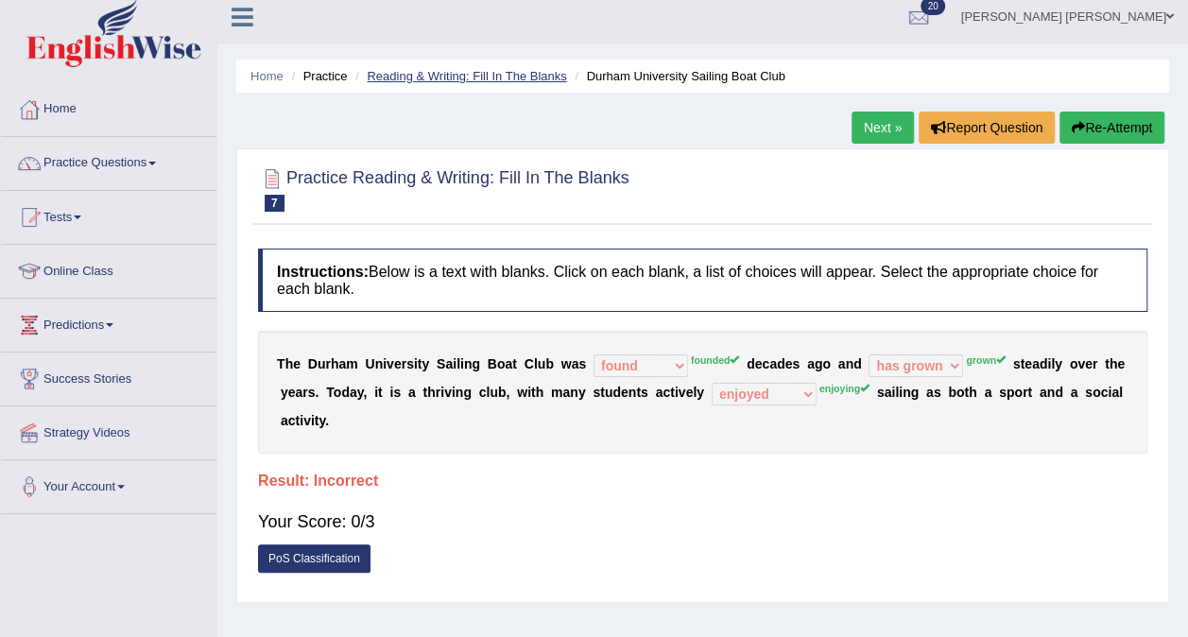
click at [449, 70] on link "Reading & Writing: Fill In The Blanks" at bounding box center [466, 76] width 199 height 14
